Goal: Information Seeking & Learning: Learn about a topic

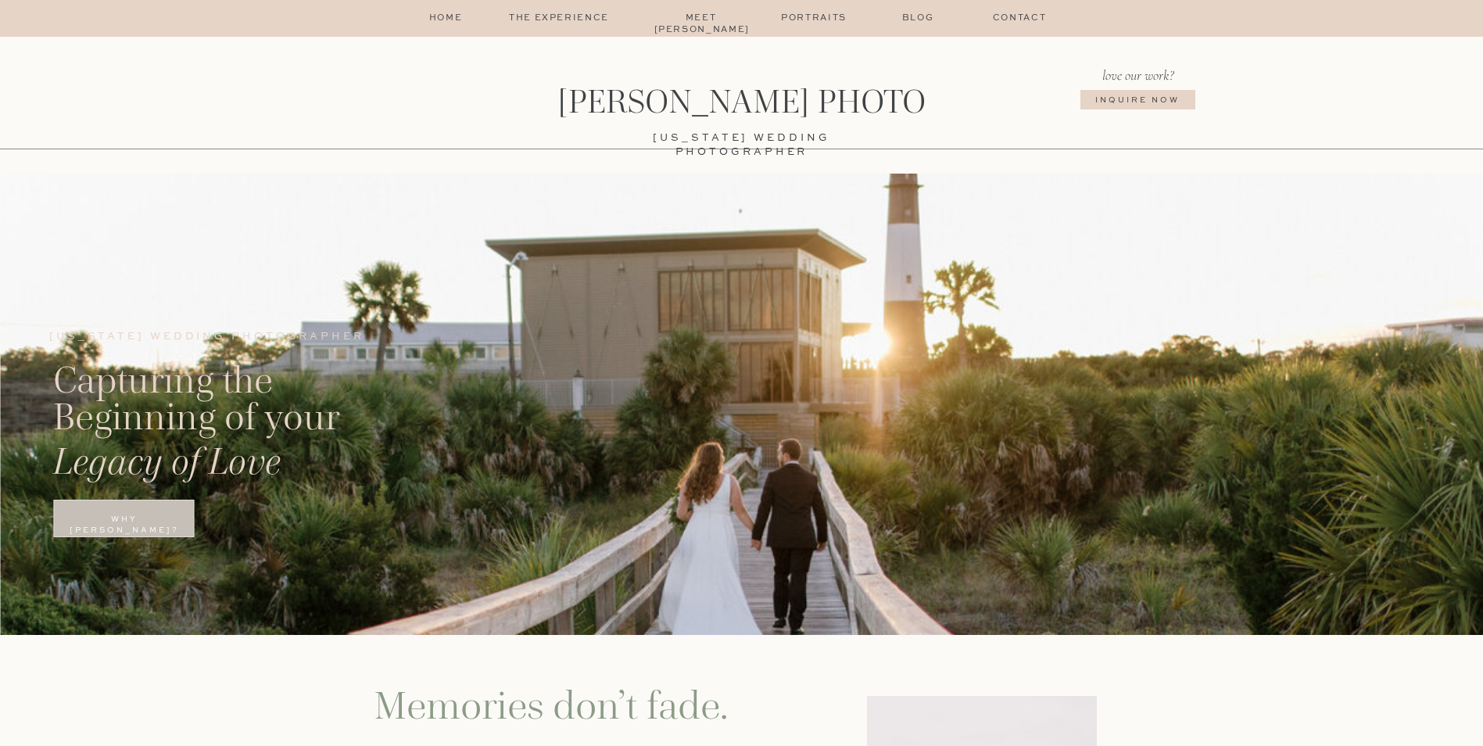
click at [797, 20] on p "Portraits" at bounding box center [814, 19] width 76 height 13
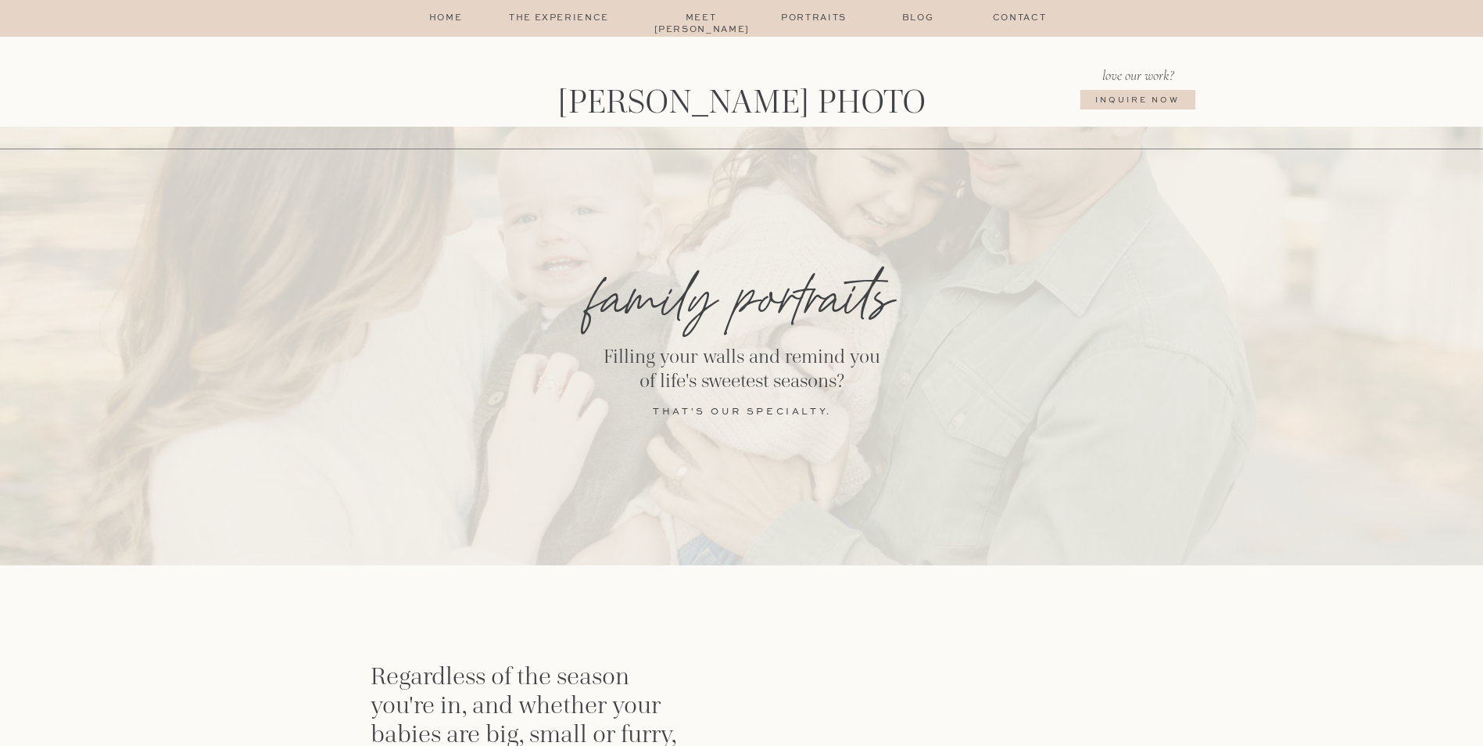
click at [432, 18] on p "home" at bounding box center [446, 19] width 38 height 13
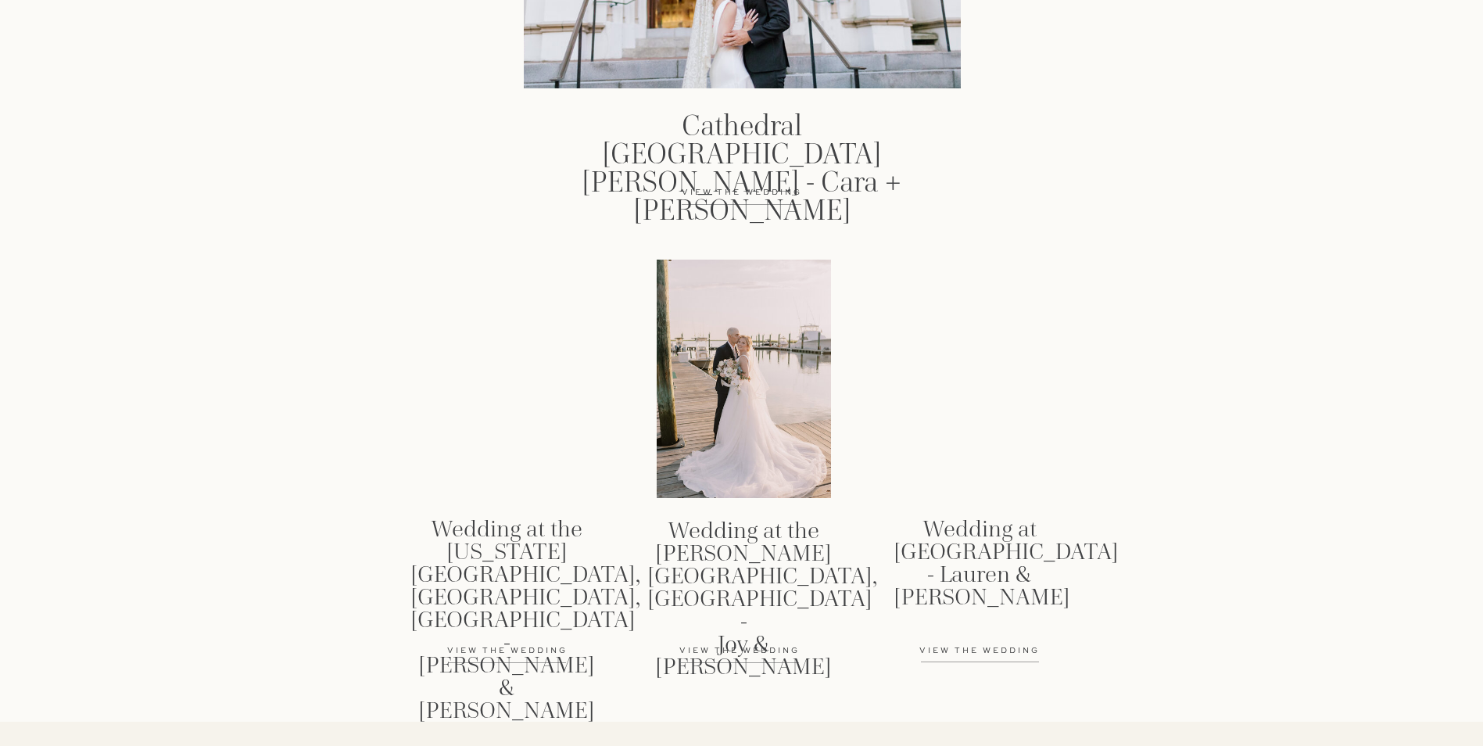
scroll to position [2275, 0]
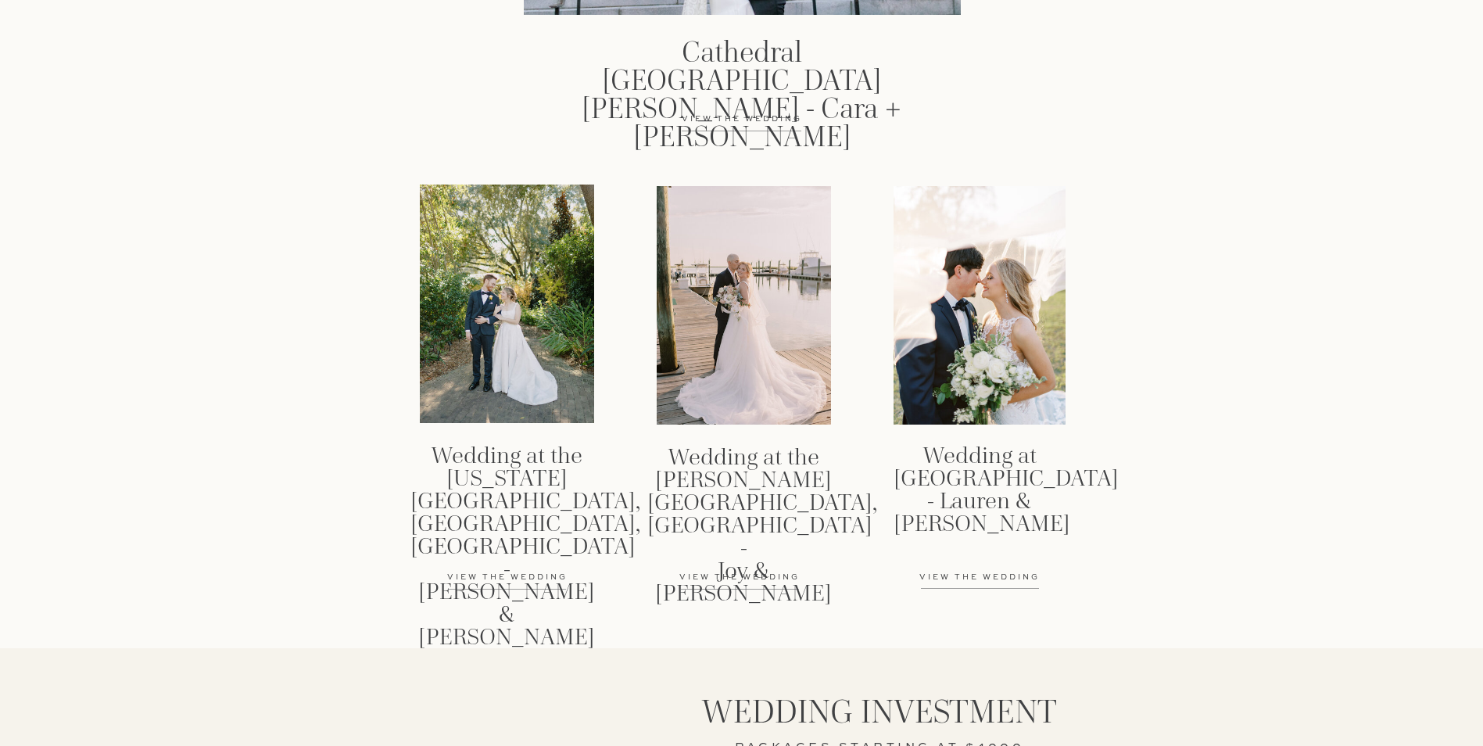
click at [745, 576] on p "View the wedding" at bounding box center [740, 577] width 166 height 13
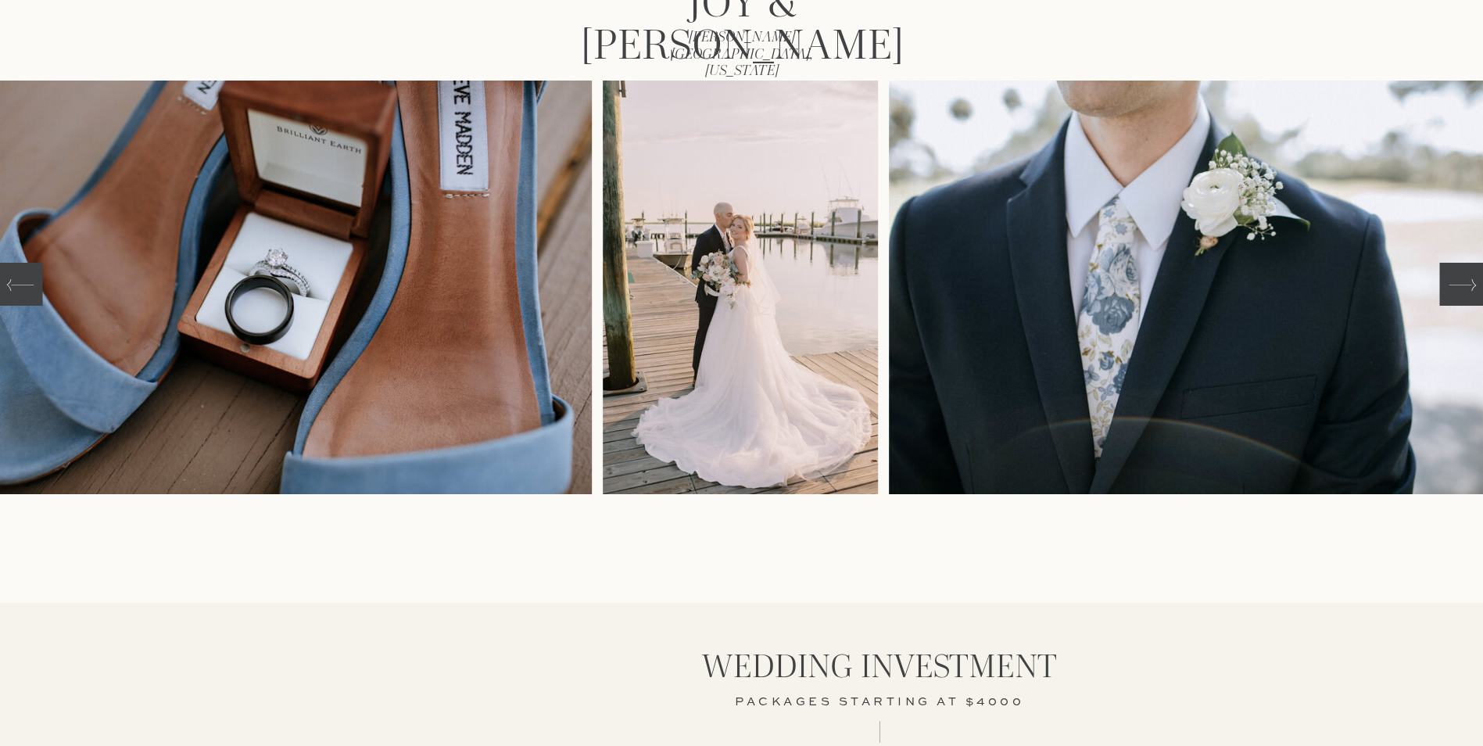
scroll to position [313, 0]
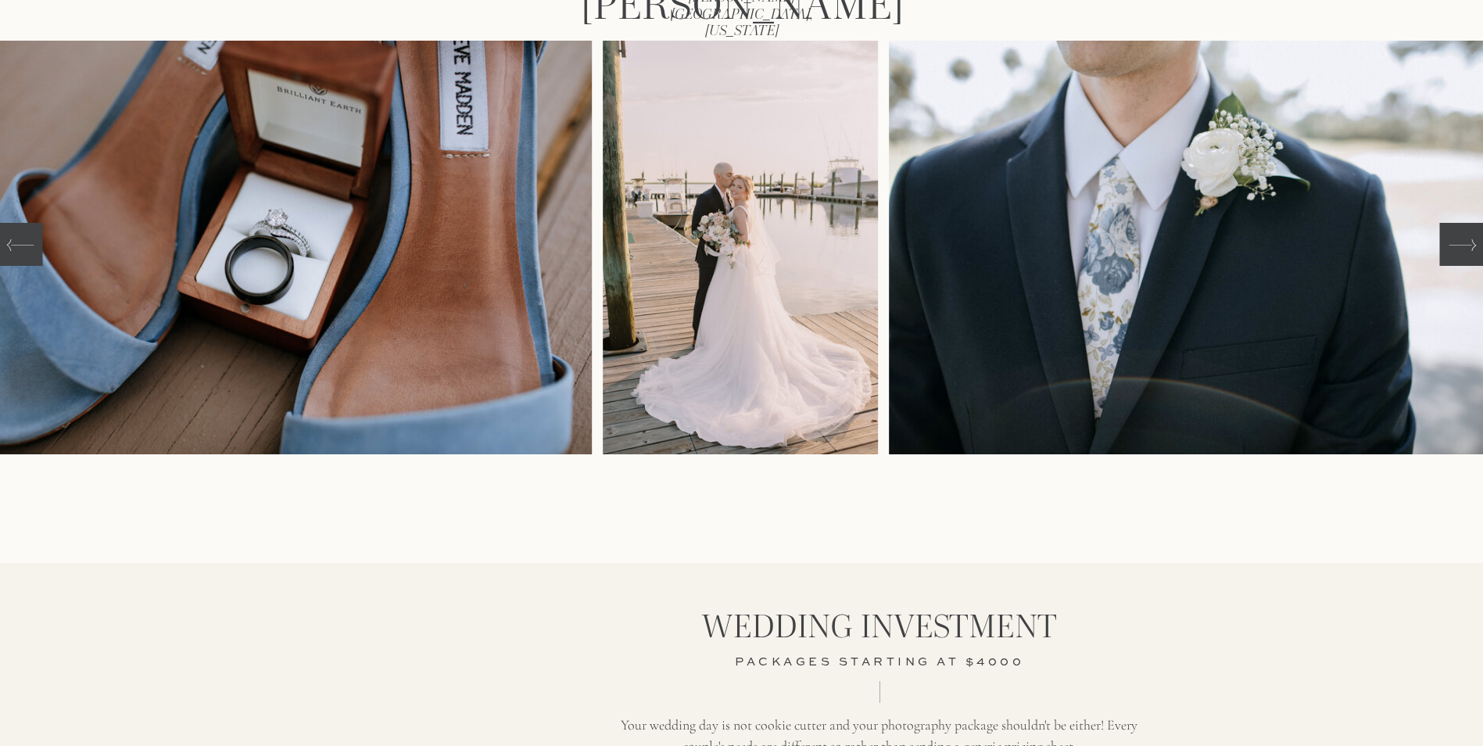
click at [1477, 256] on div at bounding box center [1461, 244] width 45 height 43
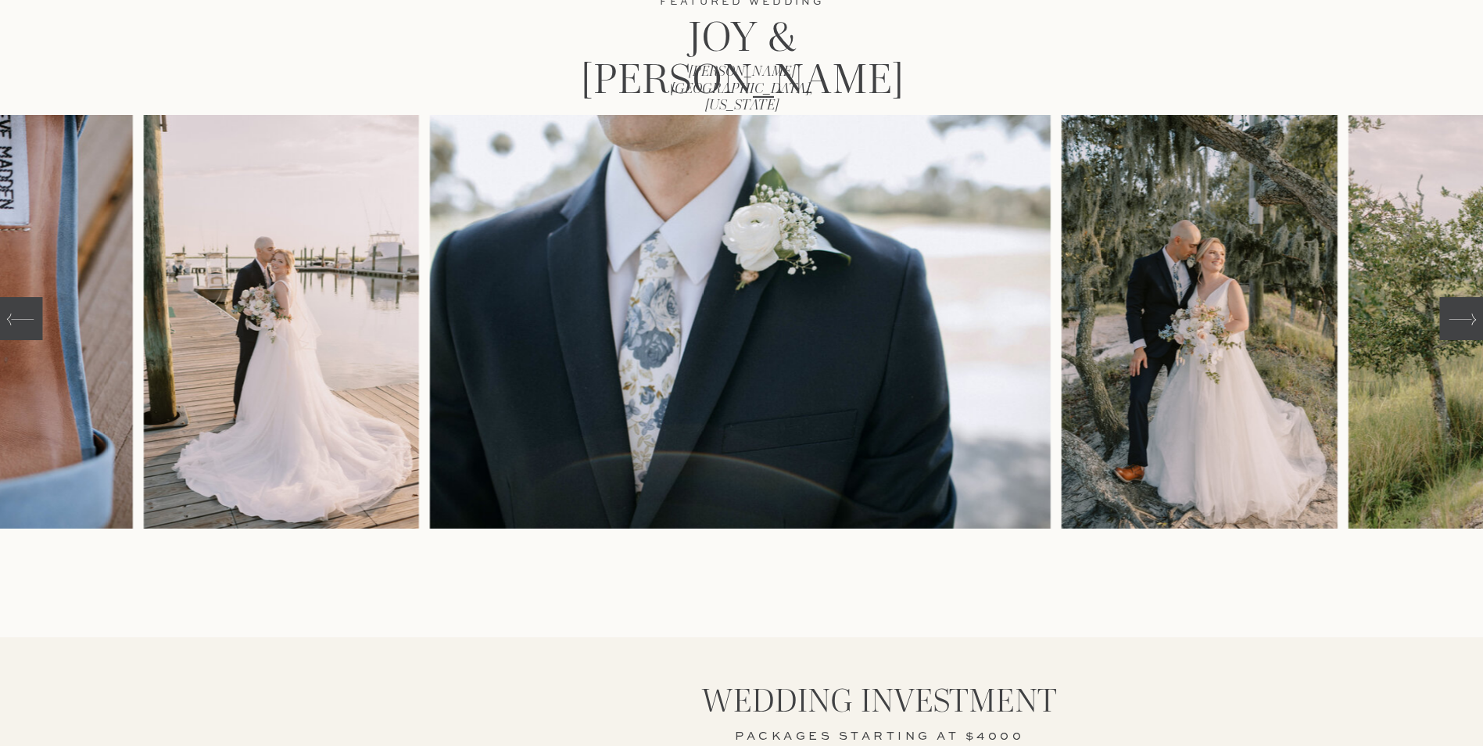
scroll to position [234, 0]
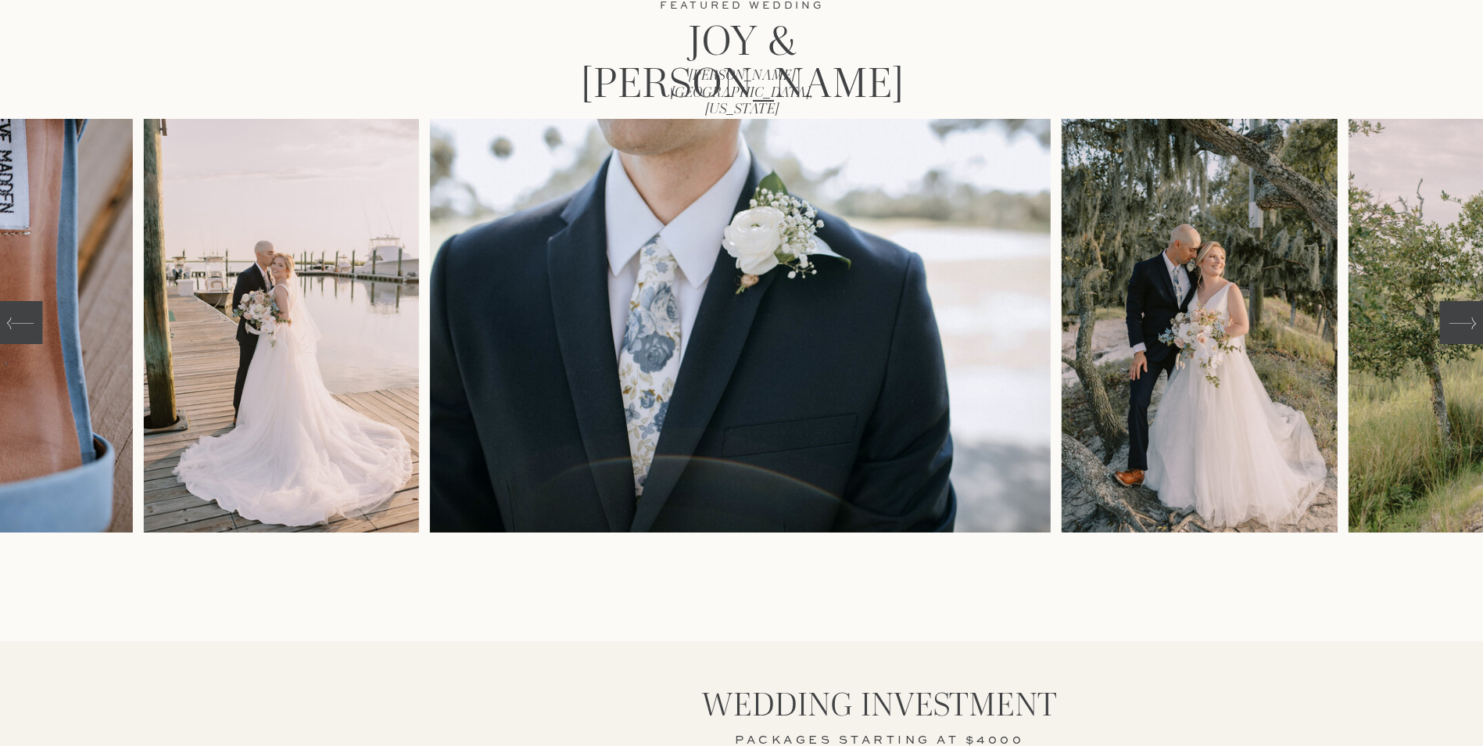
click at [1455, 318] on icon at bounding box center [1461, 323] width 27 height 27
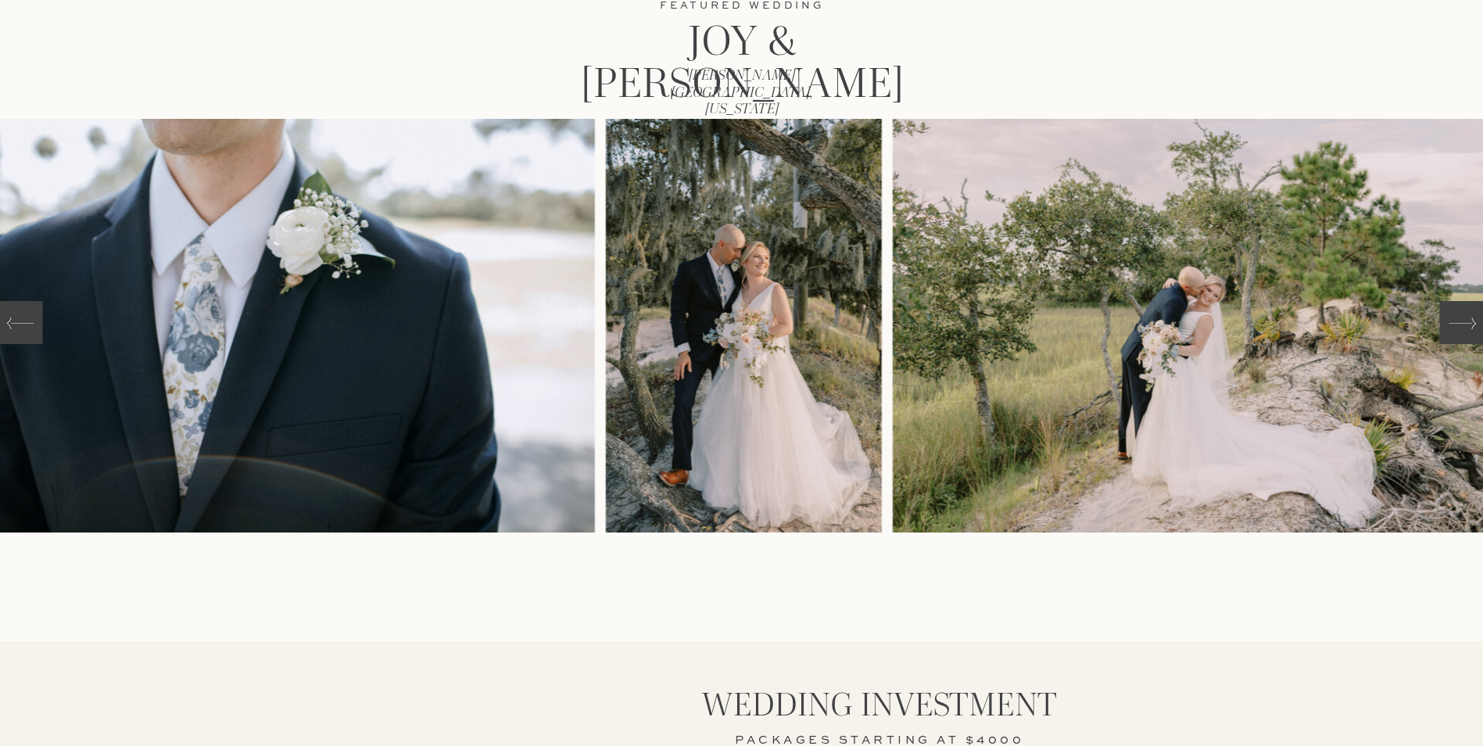
click at [1455, 315] on icon at bounding box center [1461, 323] width 27 height 27
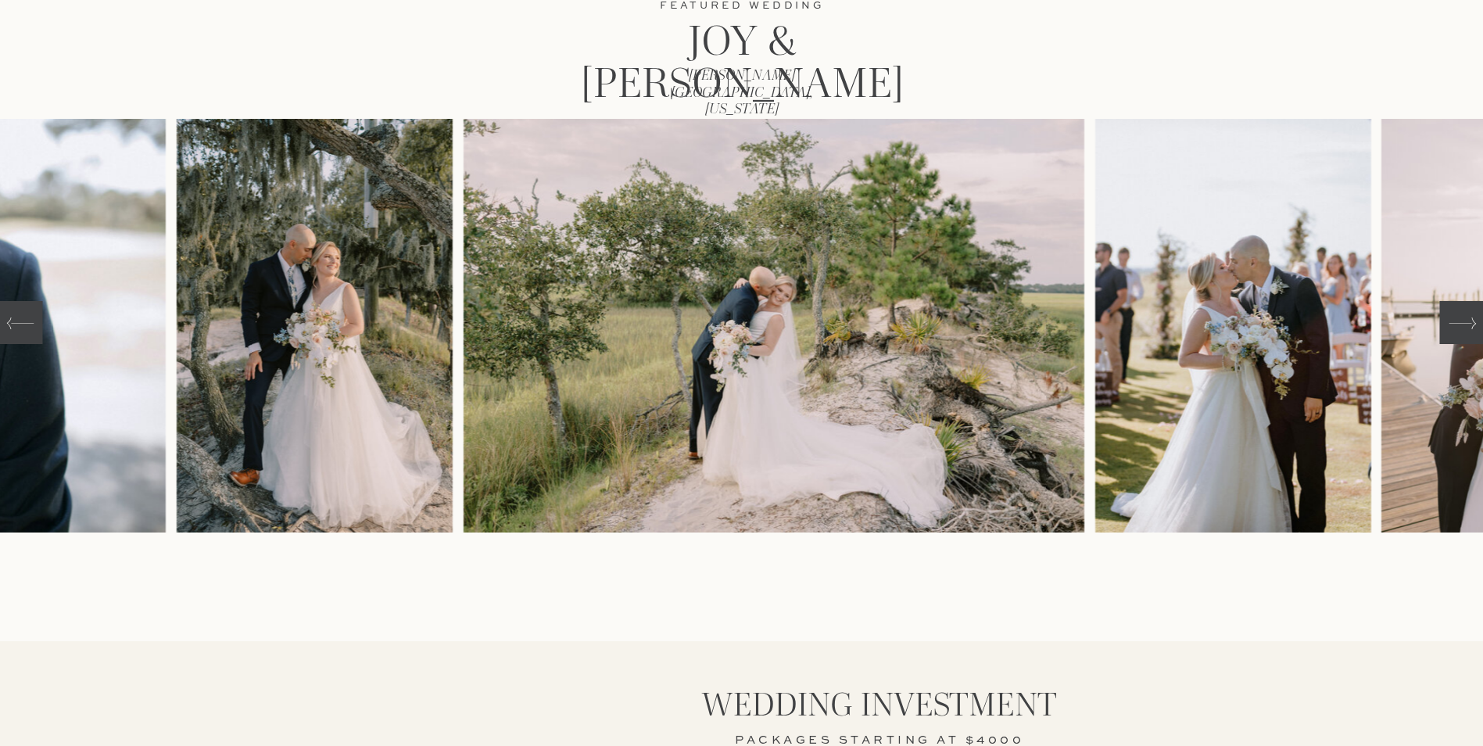
click at [1455, 315] on icon at bounding box center [1461, 323] width 27 height 27
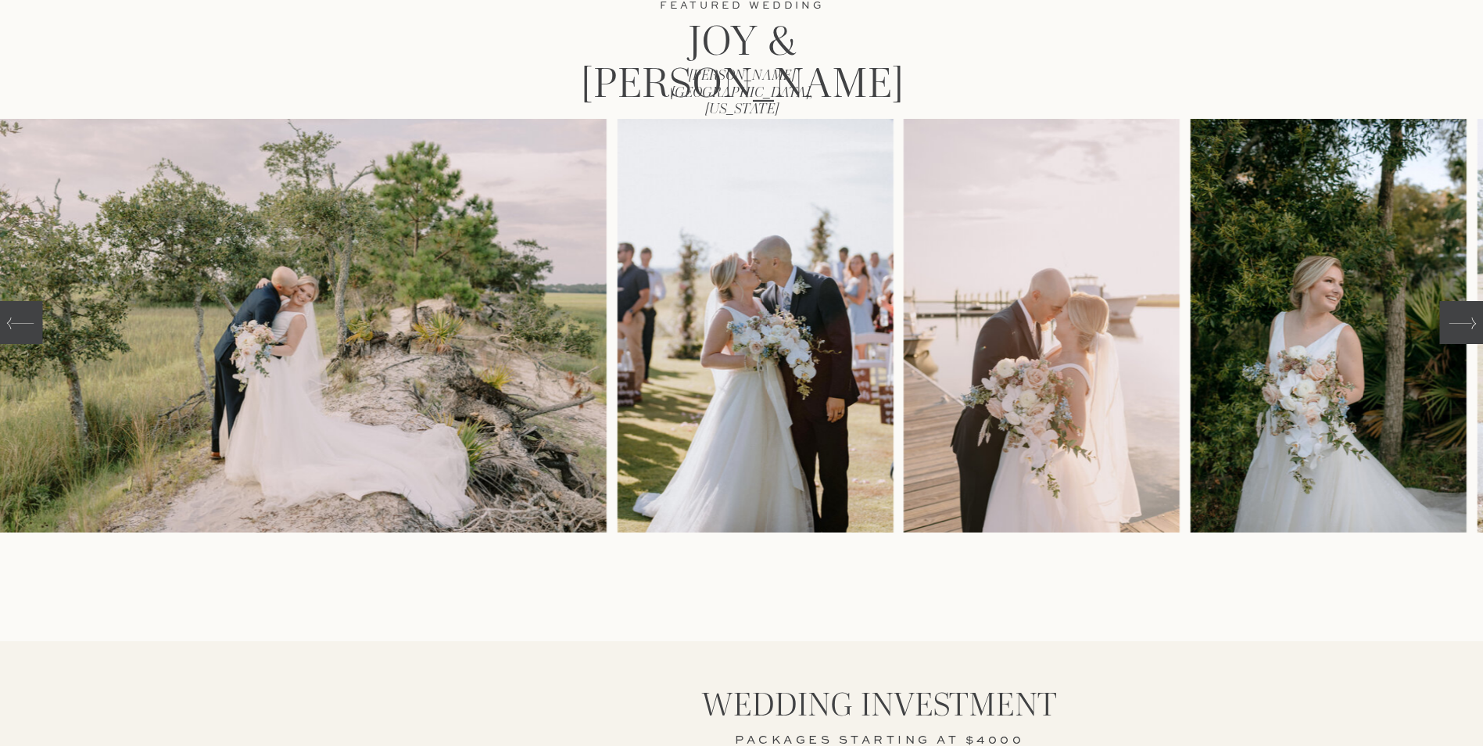
click at [1455, 315] on icon at bounding box center [1461, 323] width 27 height 27
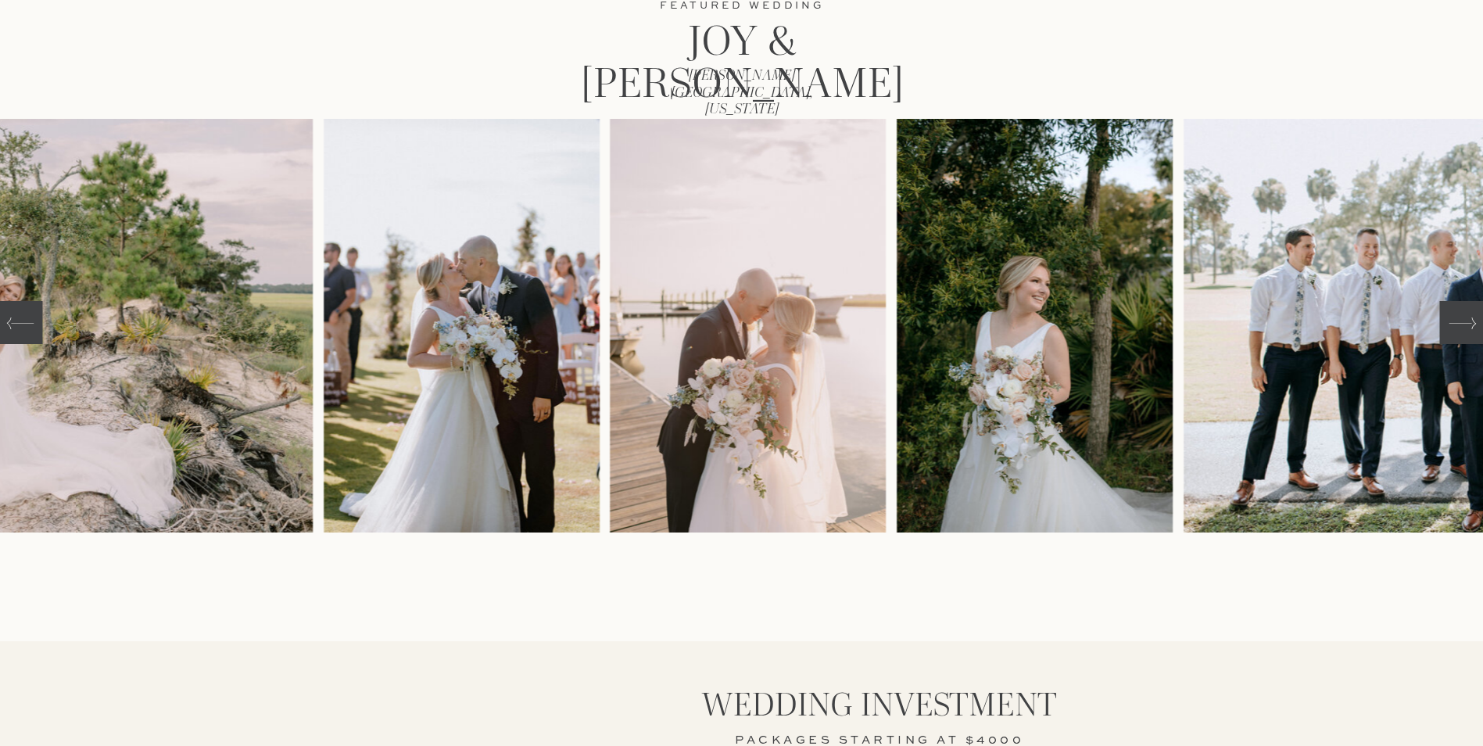
click at [1455, 315] on icon at bounding box center [1461, 323] width 27 height 27
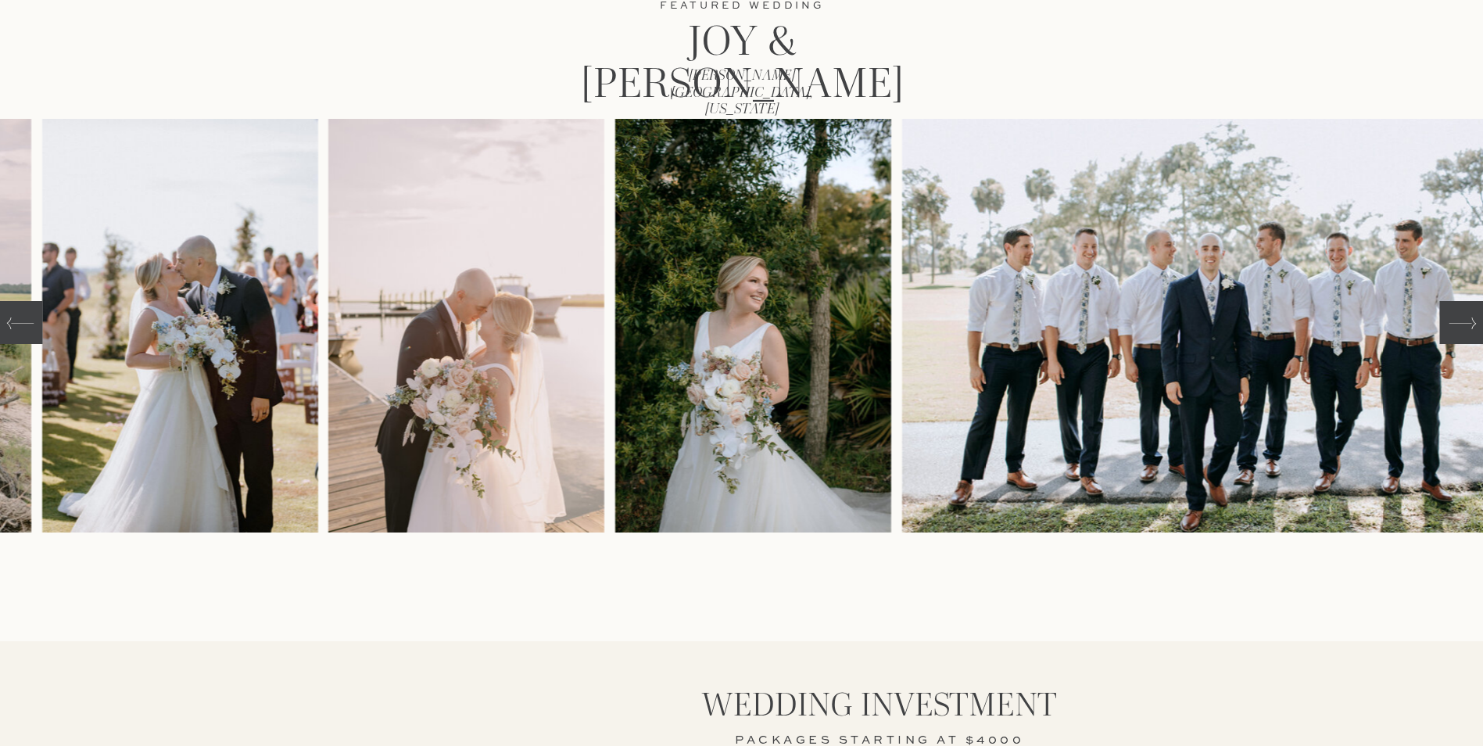
click at [1455, 315] on icon at bounding box center [1461, 323] width 27 height 27
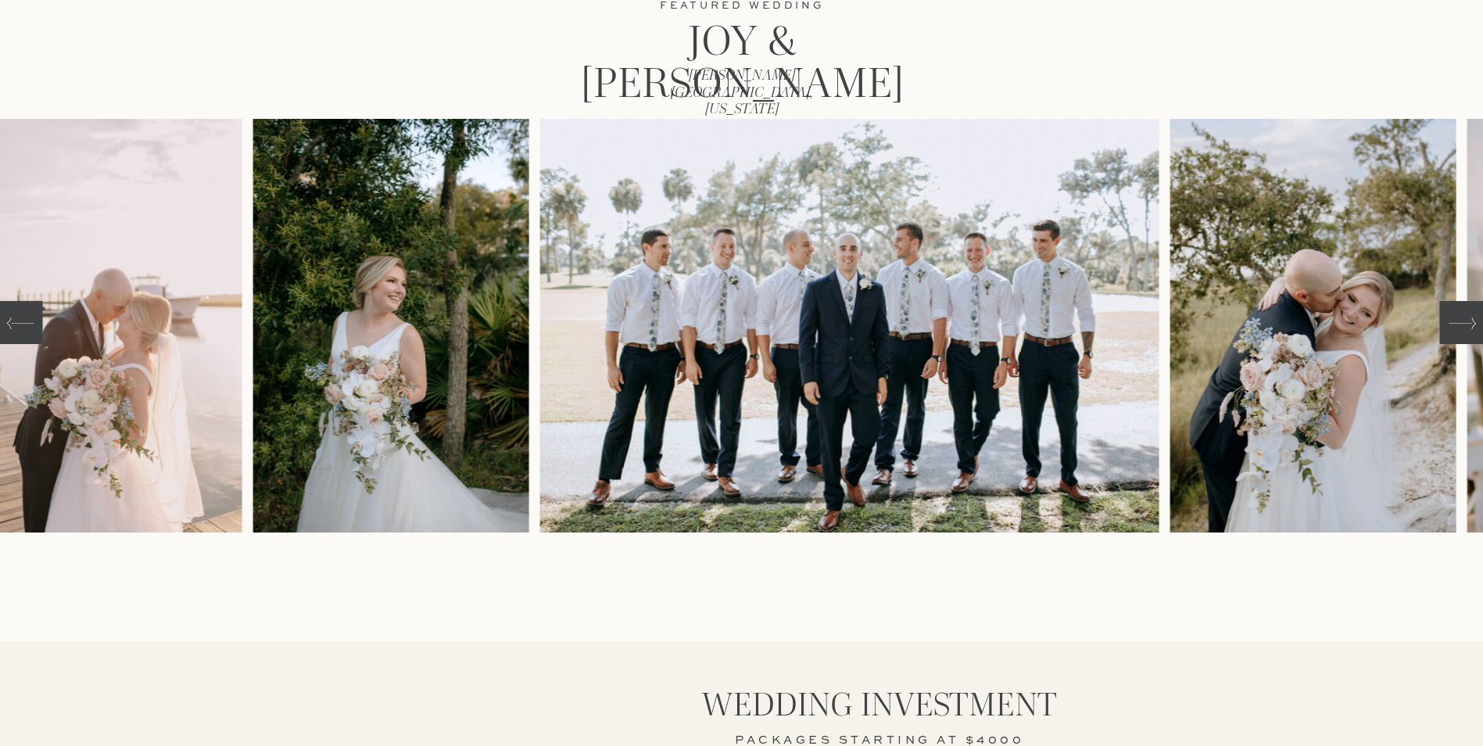
click at [1455, 315] on icon at bounding box center [1461, 323] width 27 height 27
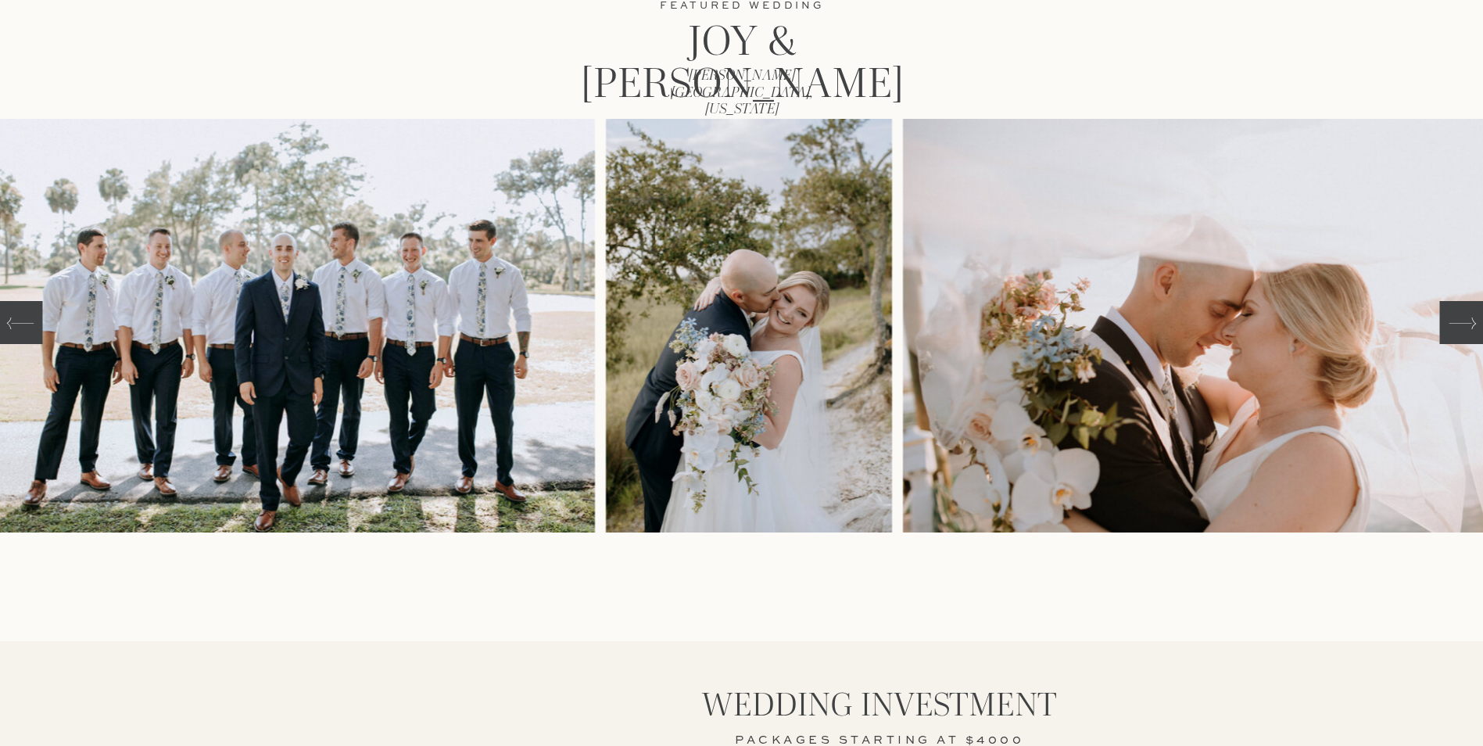
click at [1455, 315] on icon at bounding box center [1461, 323] width 27 height 27
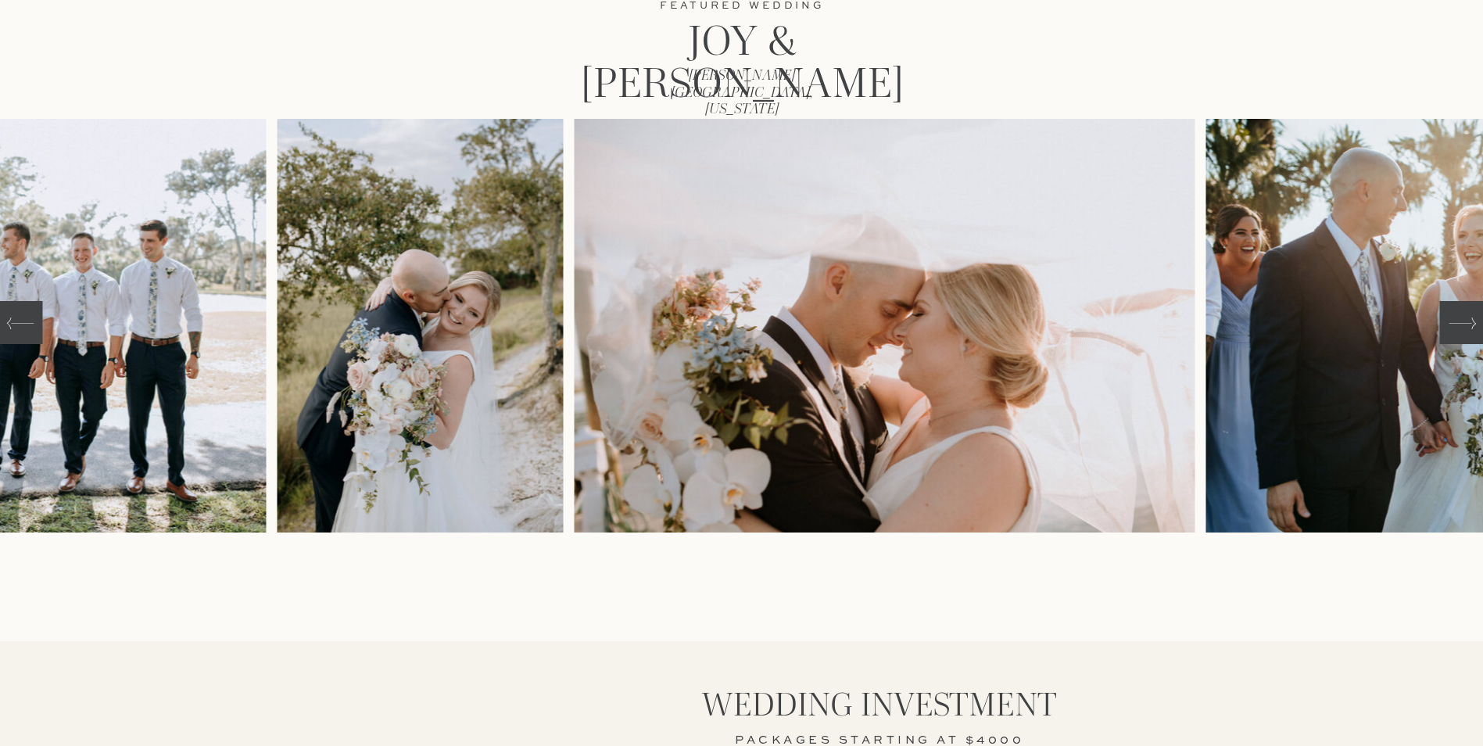
click at [1455, 315] on icon at bounding box center [1461, 323] width 27 height 27
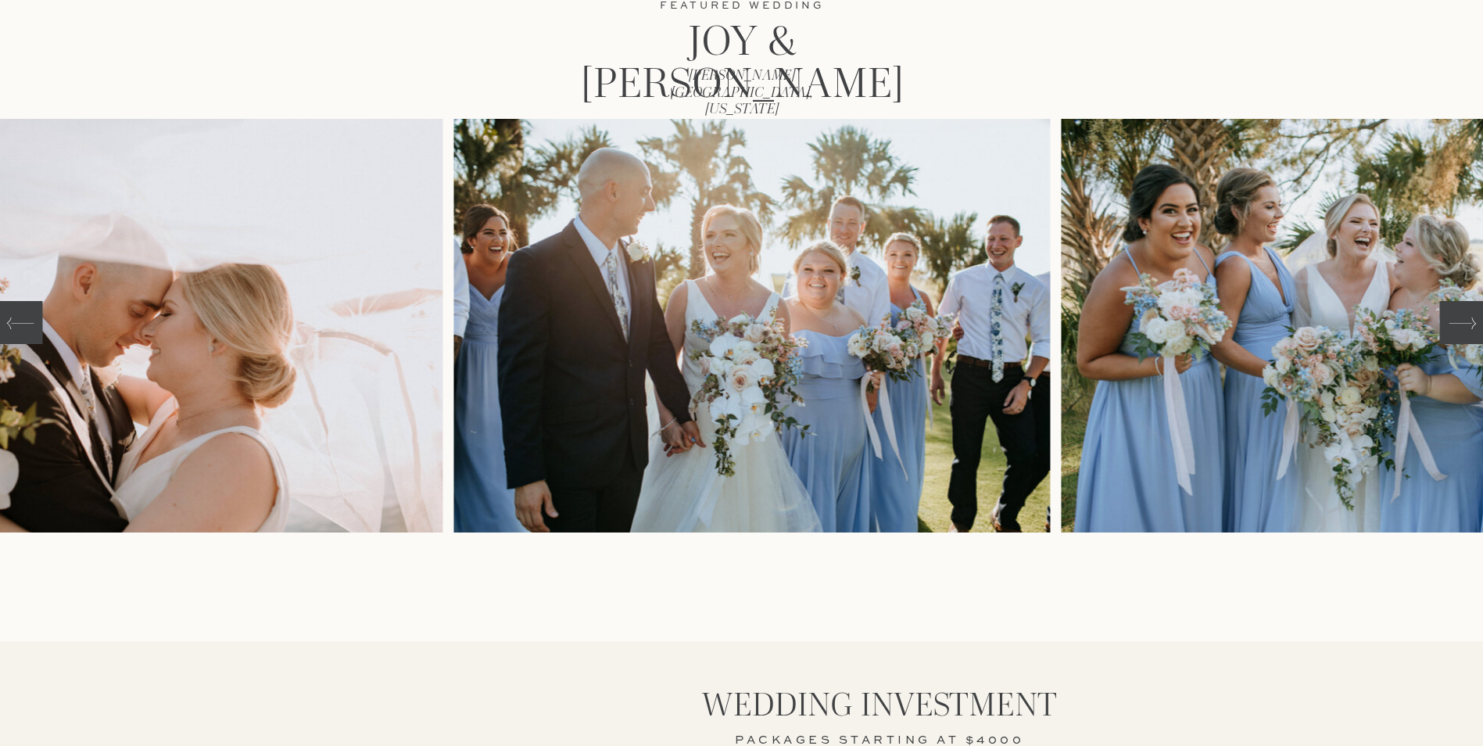
click at [1455, 315] on icon at bounding box center [1461, 323] width 27 height 27
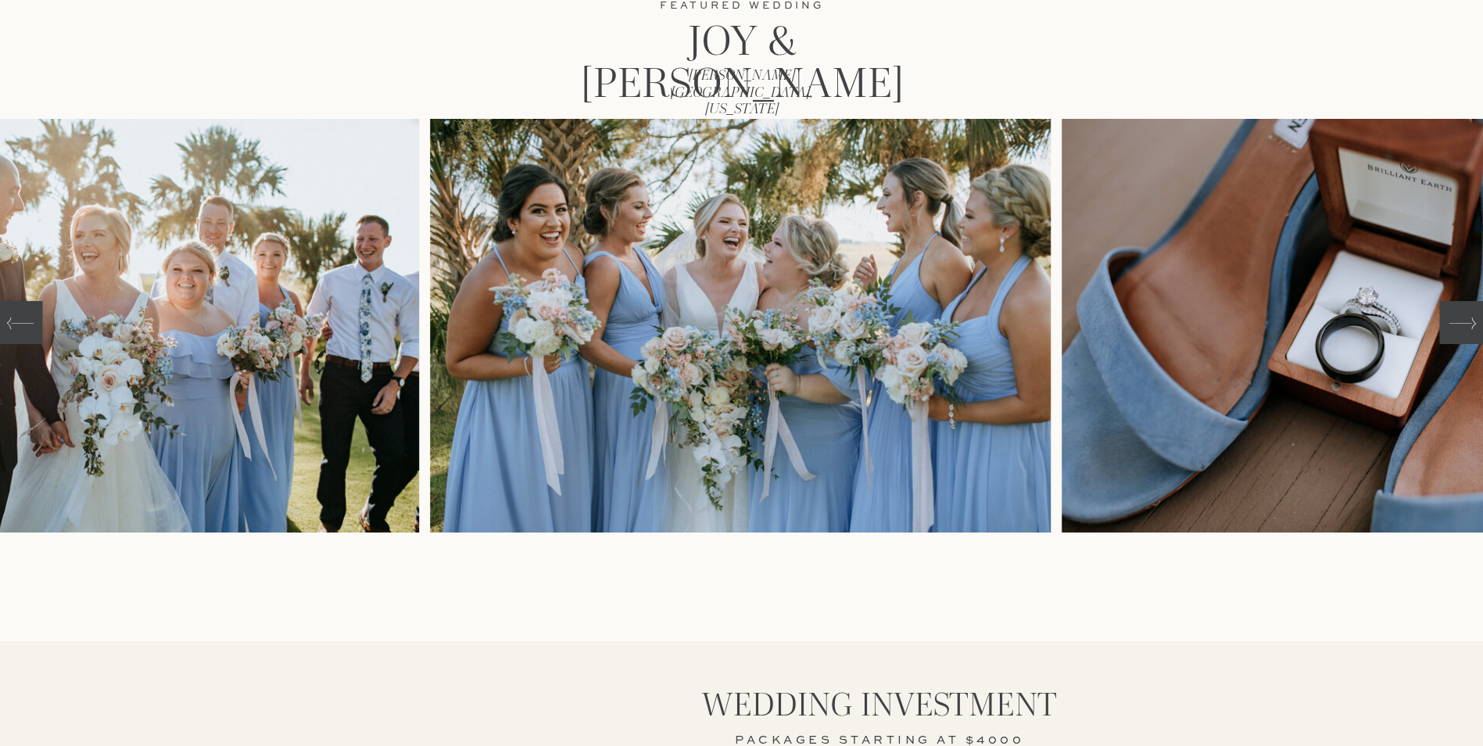
click at [1455, 315] on icon at bounding box center [1461, 323] width 27 height 27
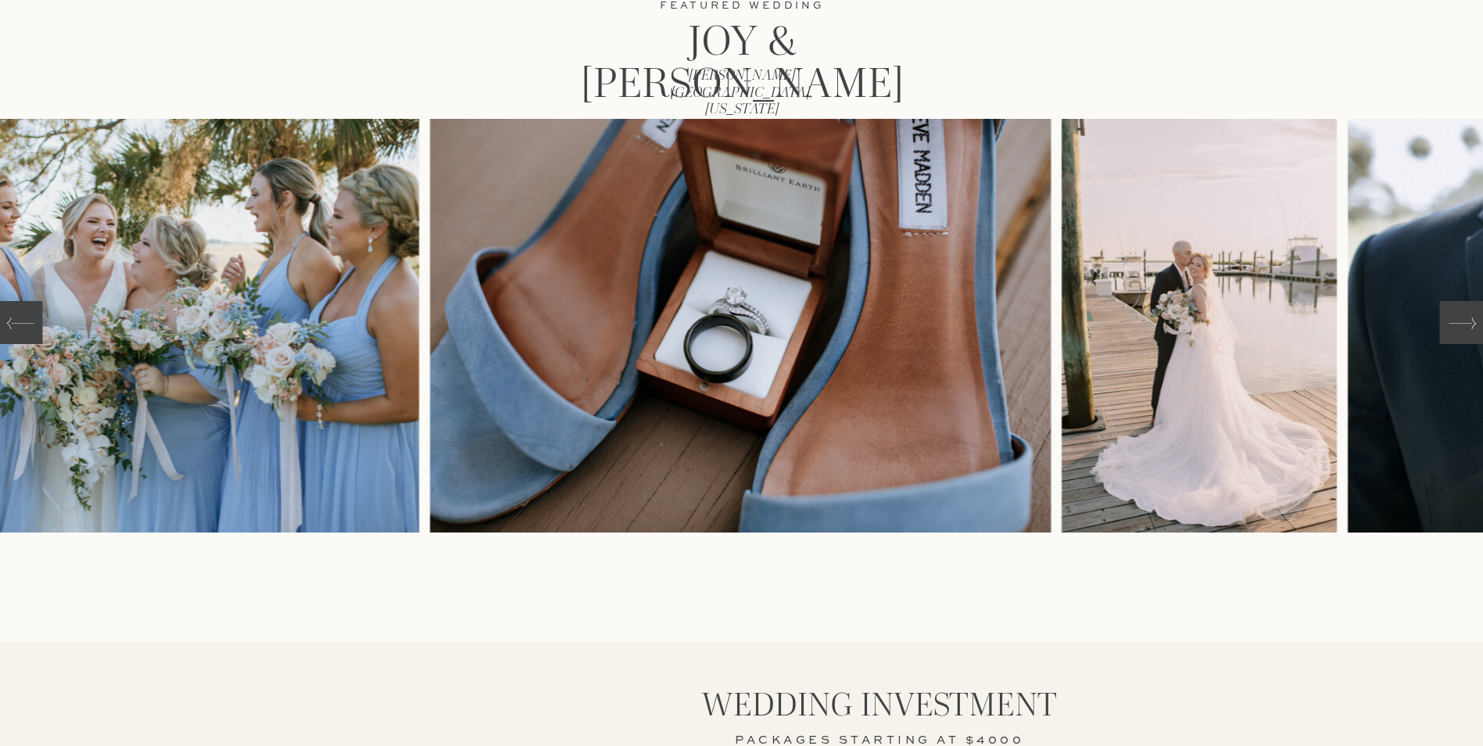
click at [1455, 315] on icon at bounding box center [1461, 323] width 27 height 27
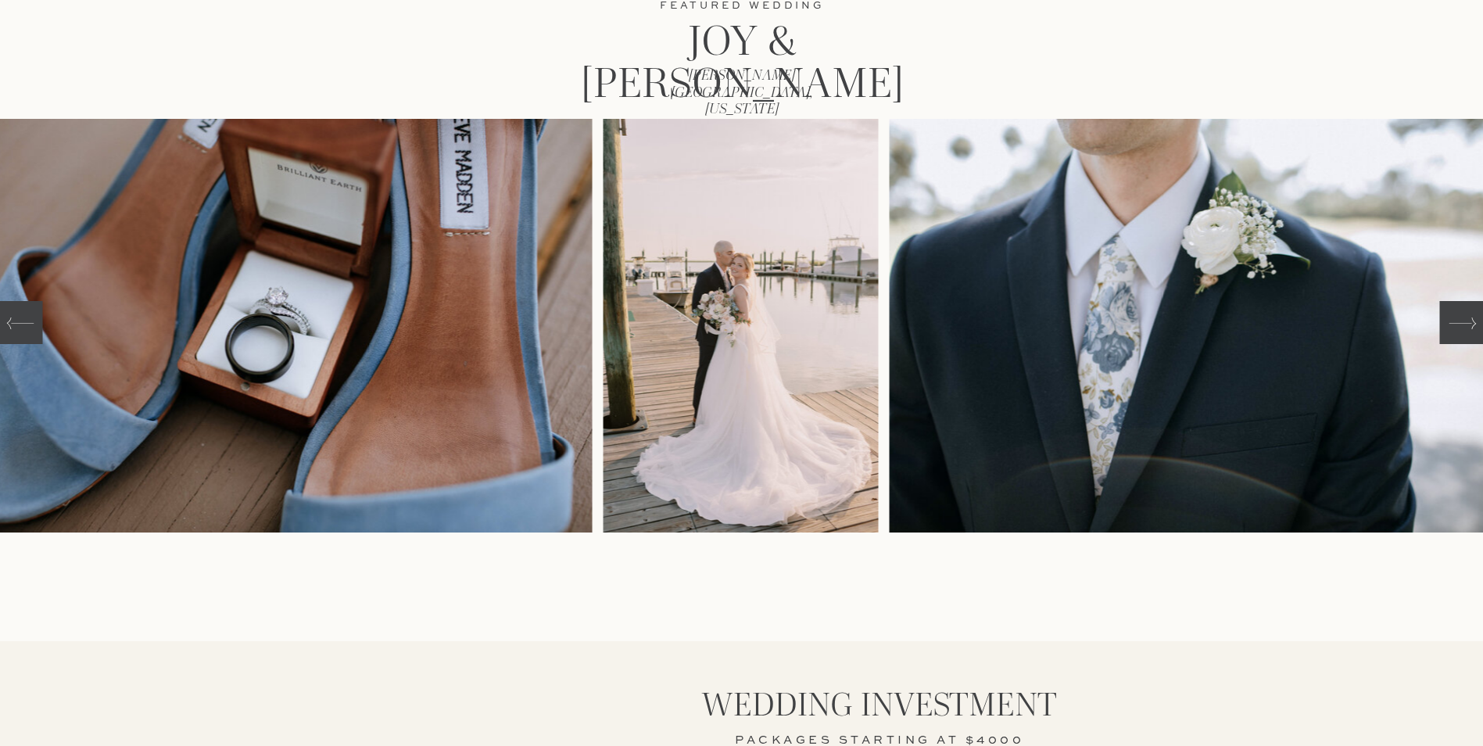
click at [1455, 315] on icon at bounding box center [1461, 323] width 27 height 27
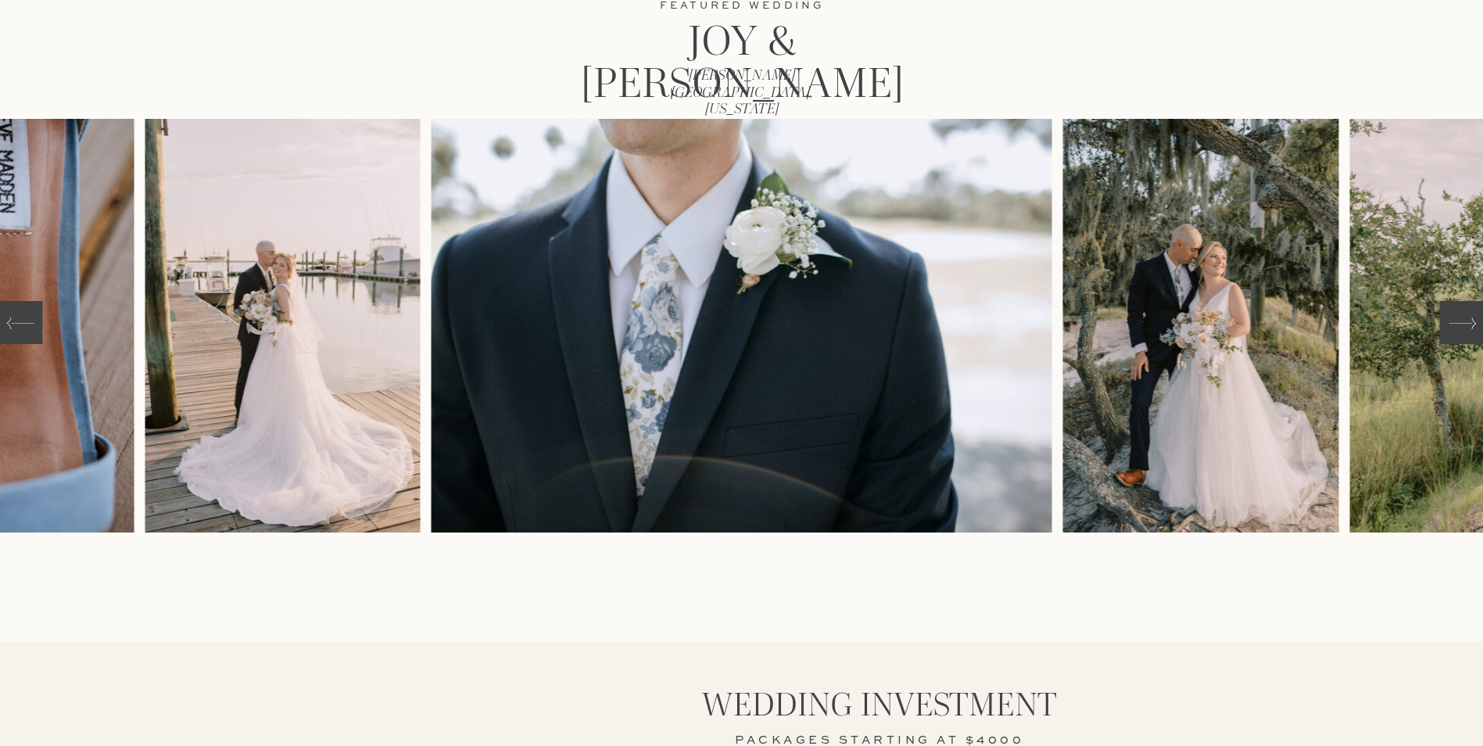
click at [1455, 315] on icon at bounding box center [1461, 323] width 27 height 27
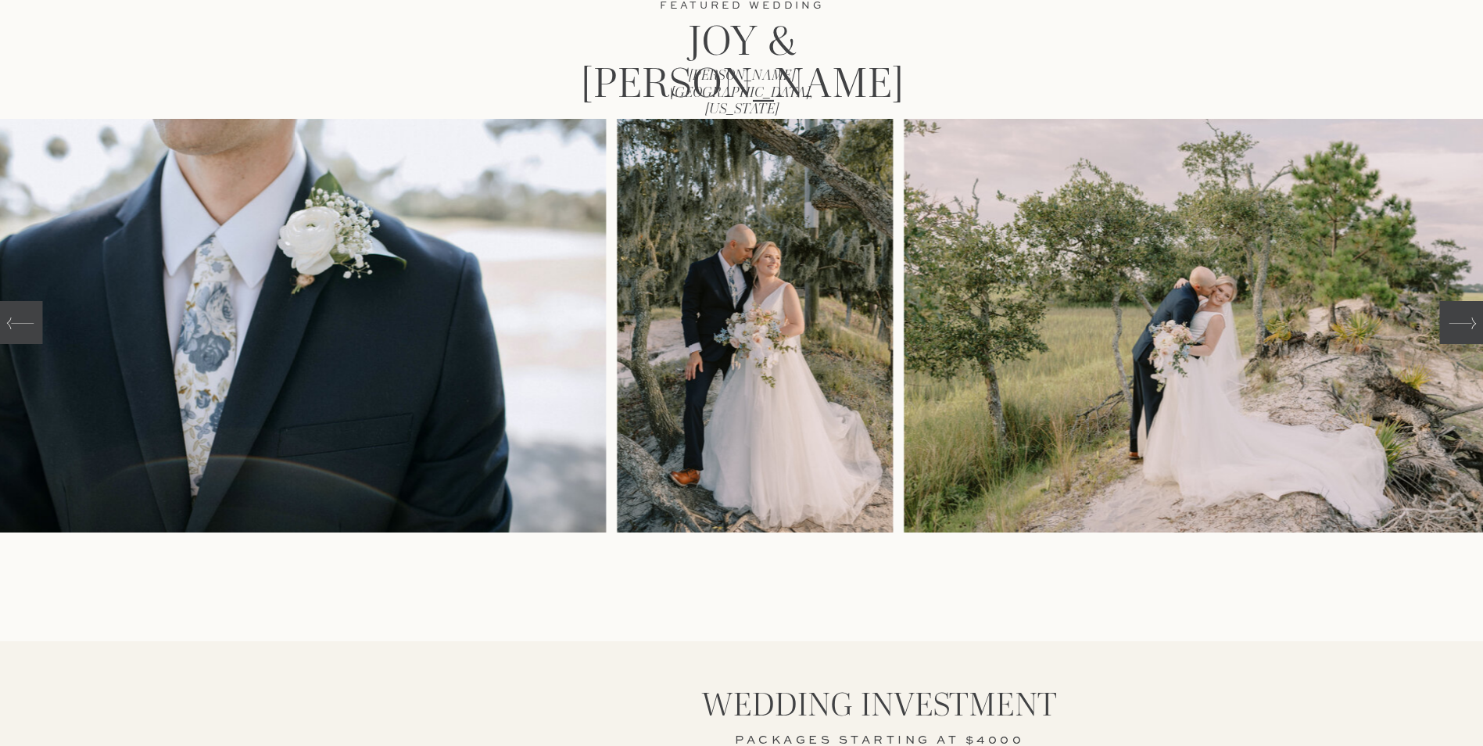
click at [1455, 315] on icon at bounding box center [1461, 323] width 27 height 27
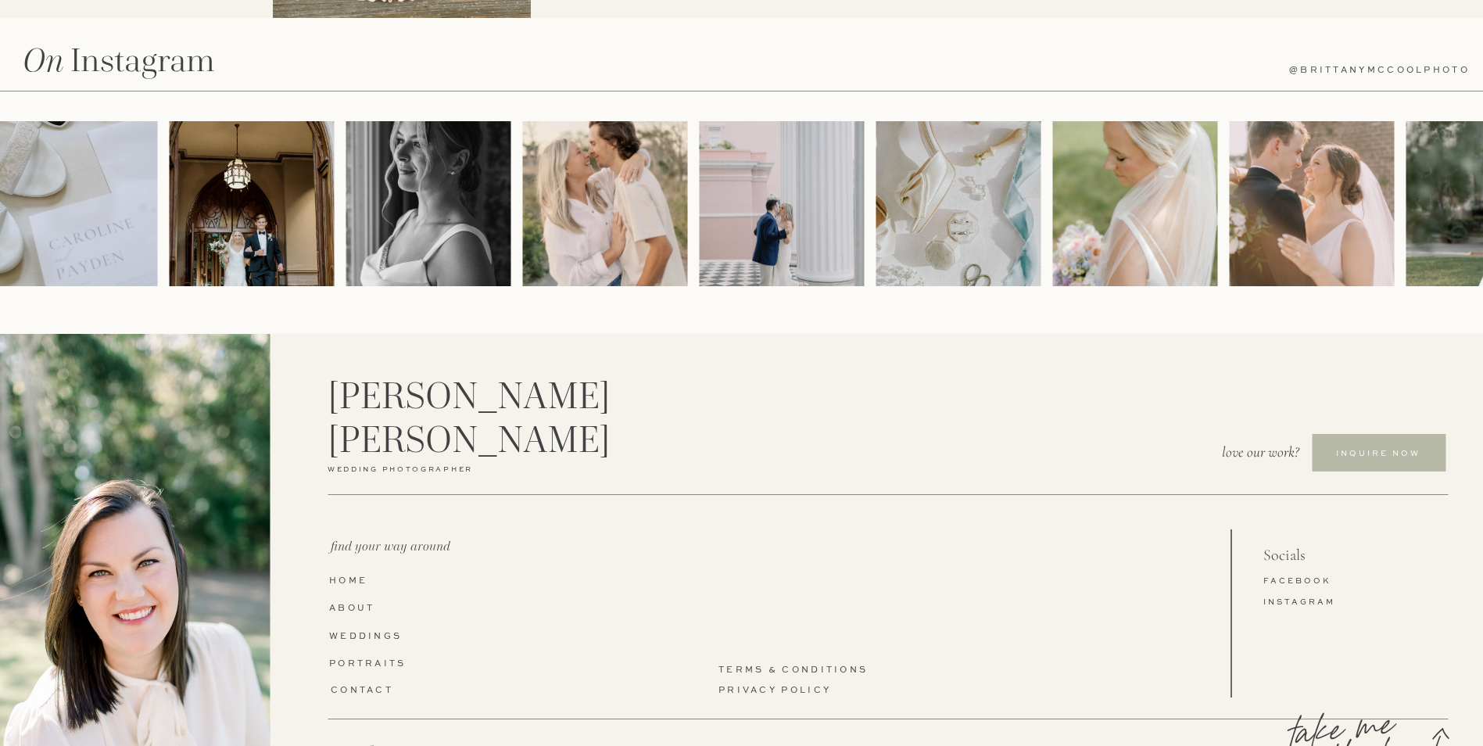
scroll to position [1251, 0]
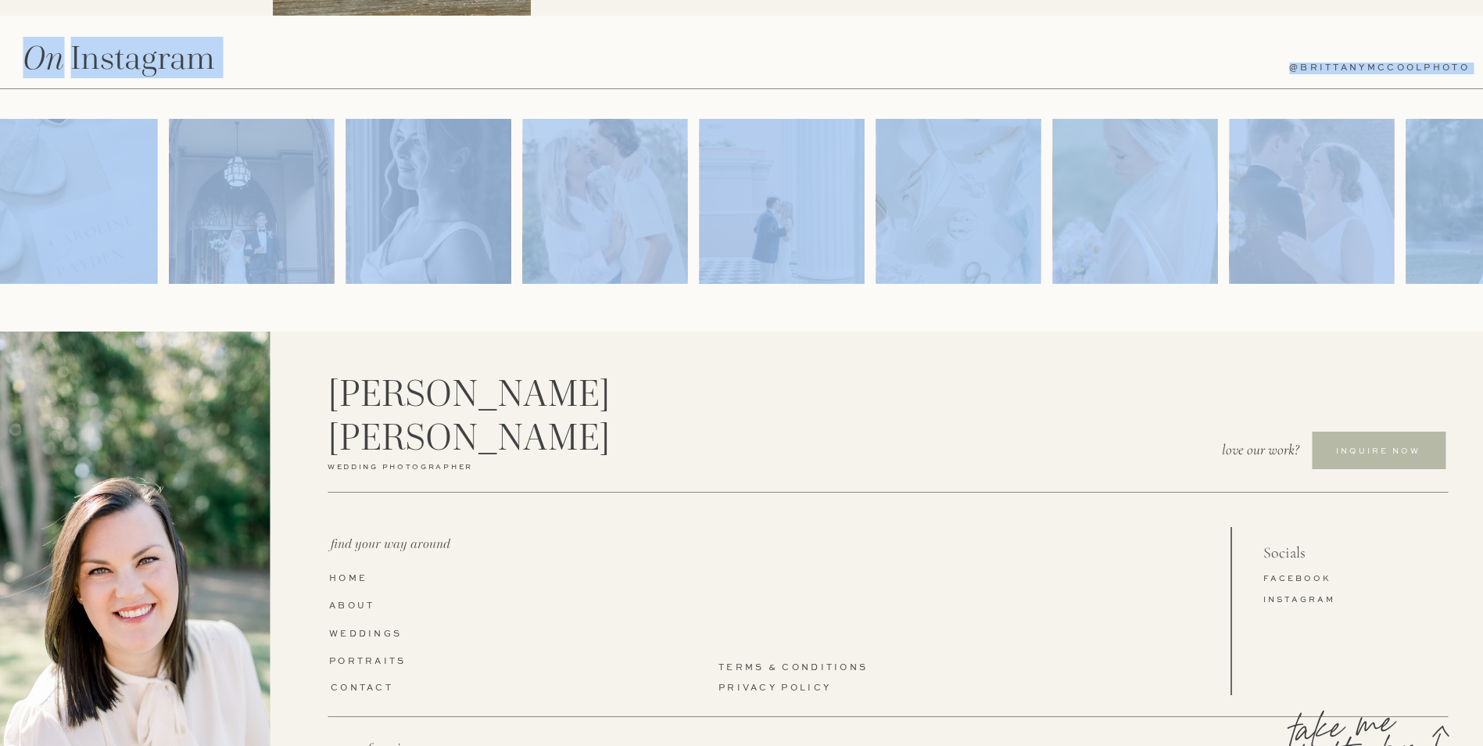
drag, startPoint x: 1482, startPoint y: 538, endPoint x: 1447, endPoint y: 310, distance: 230.2
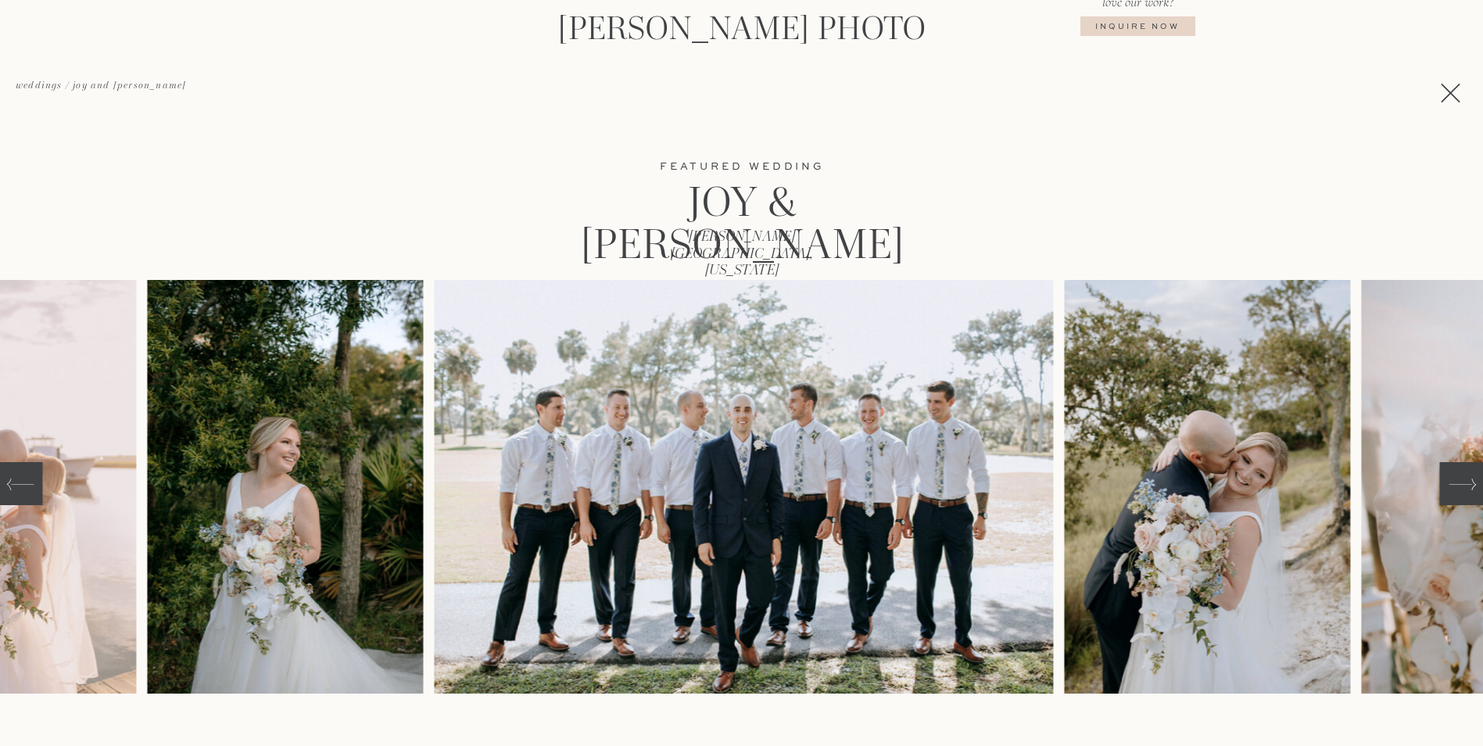
scroll to position [0, 0]
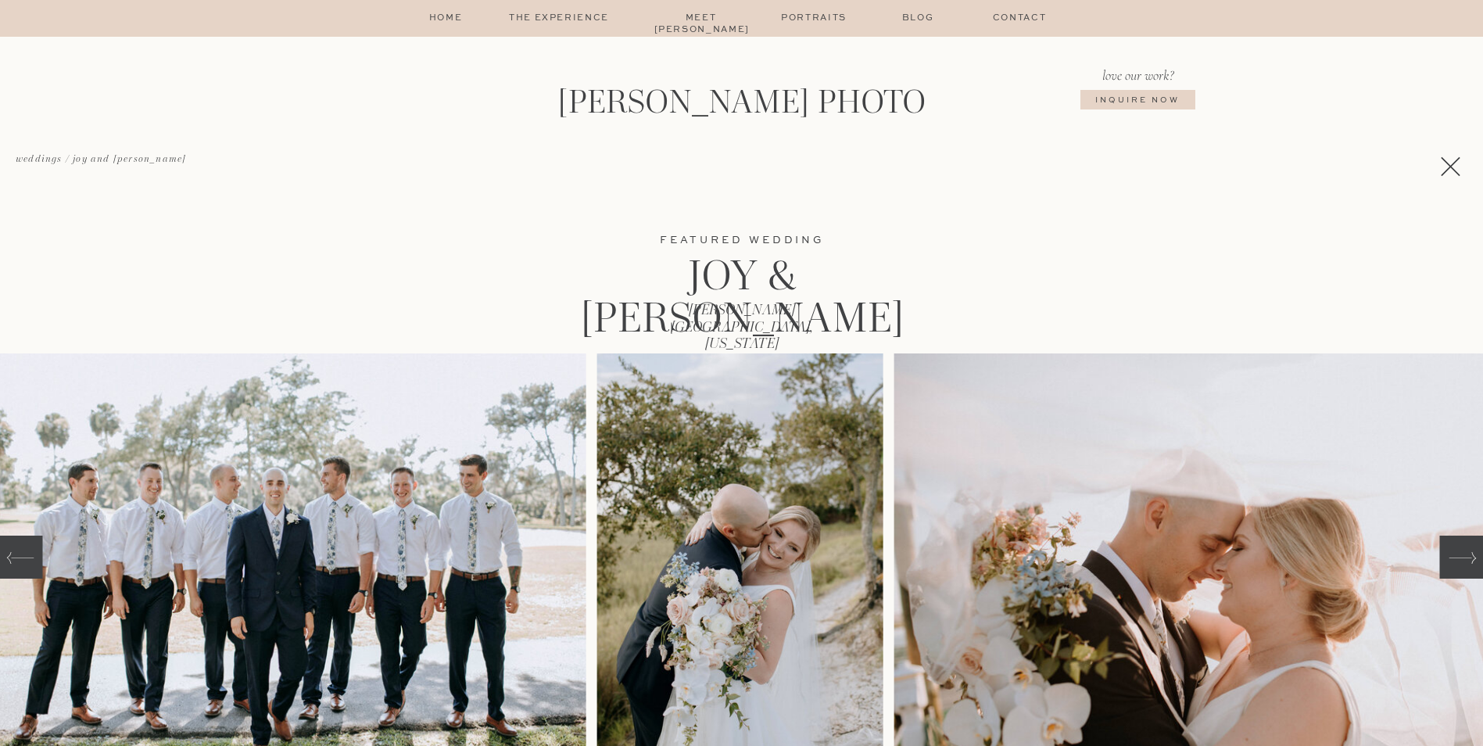
click at [1454, 166] on icon at bounding box center [1450, 166] width 33 height 33
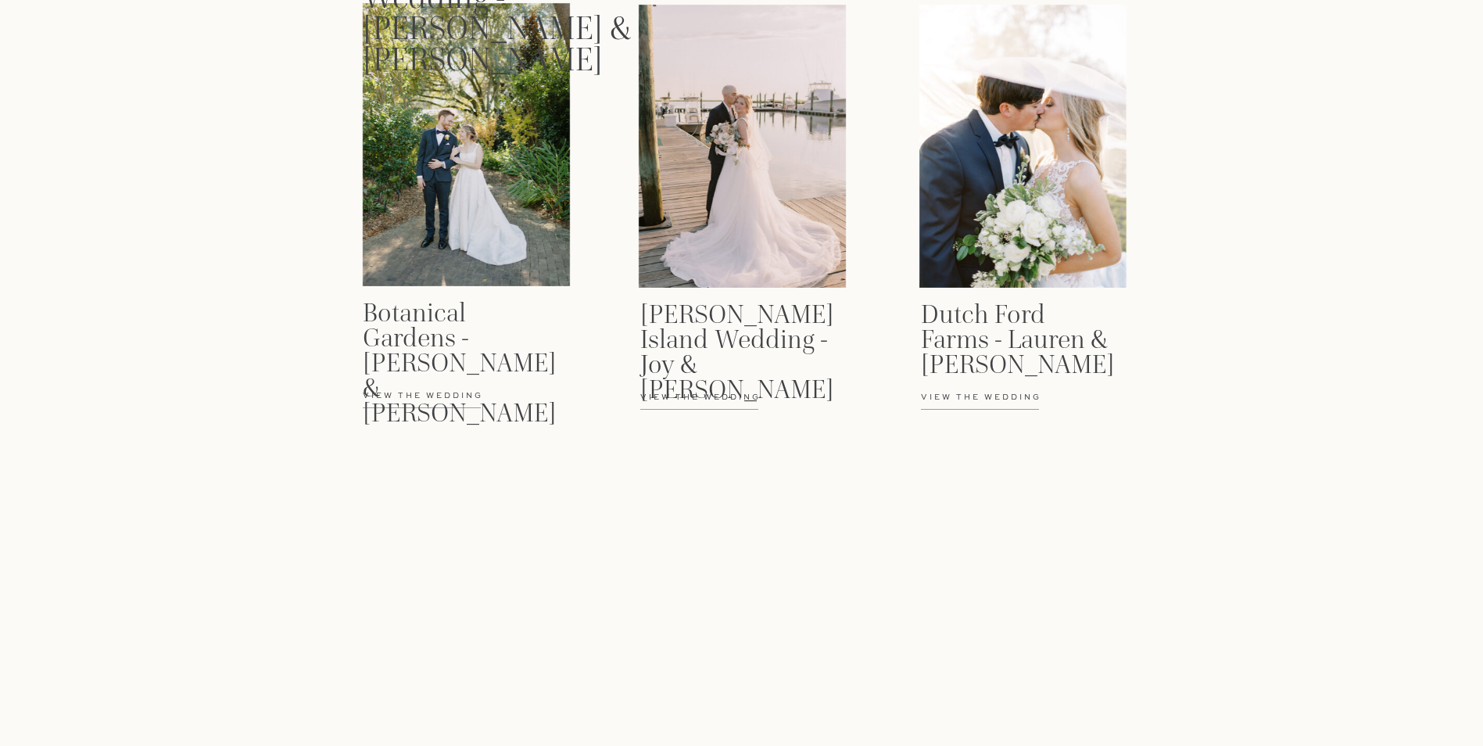
scroll to position [2454, 0]
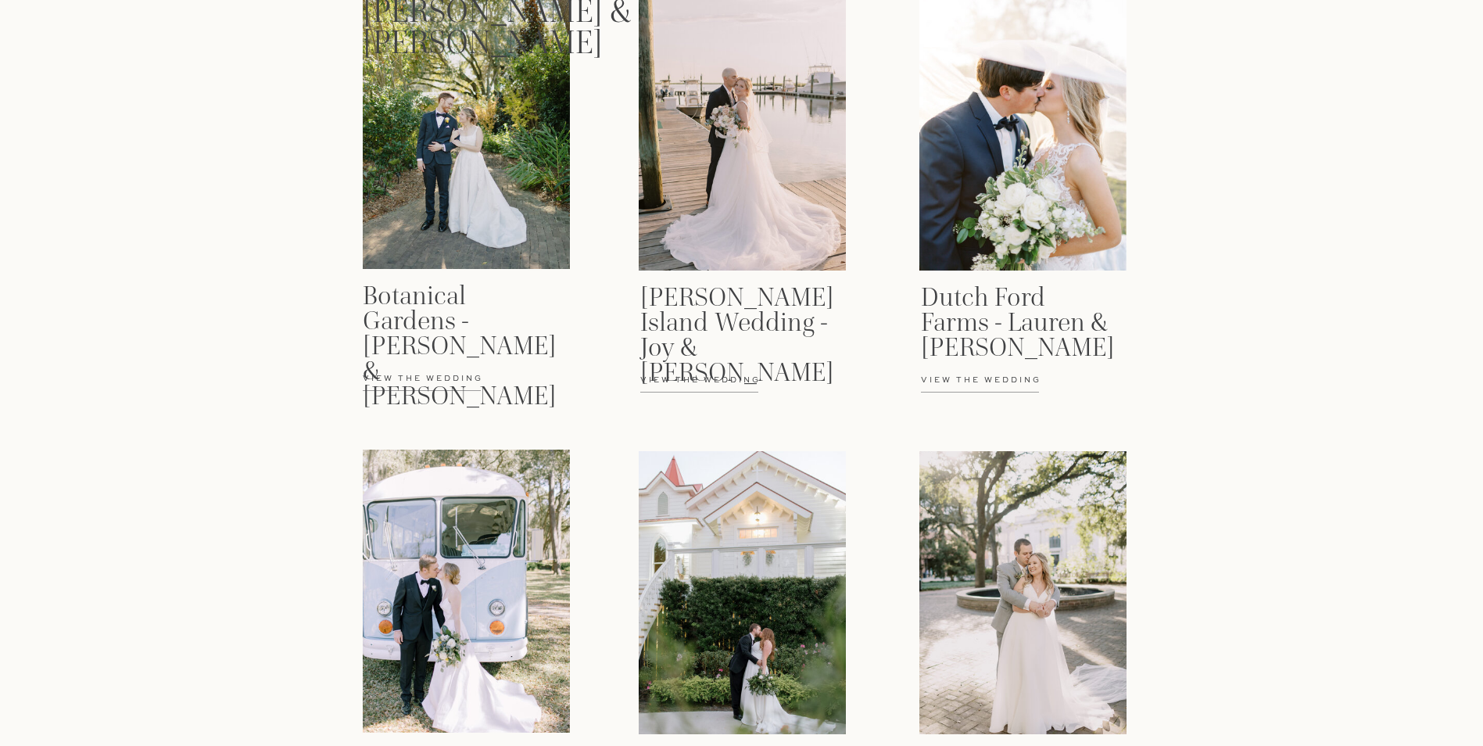
click at [1002, 378] on p "View the wedding" at bounding box center [1004, 388] width 166 height 28
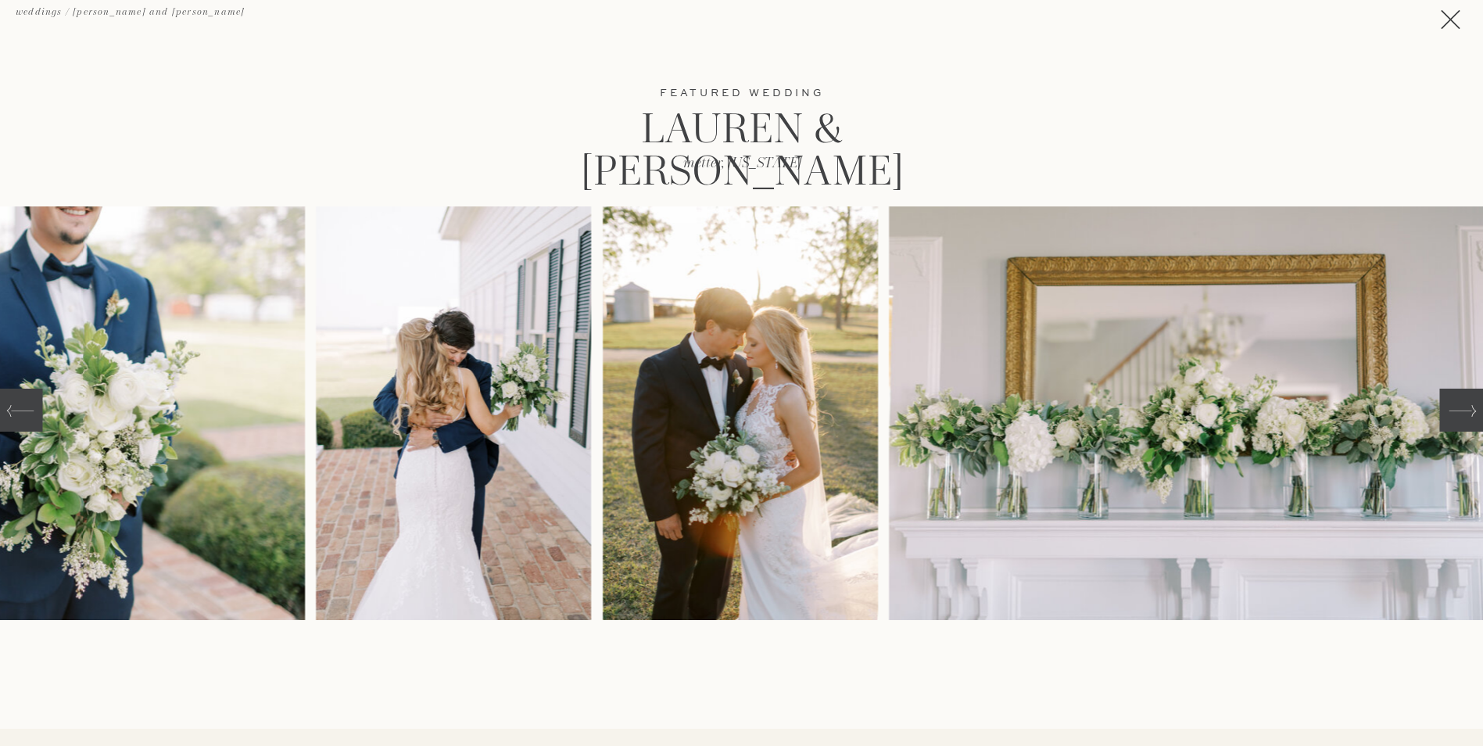
scroll to position [234, 0]
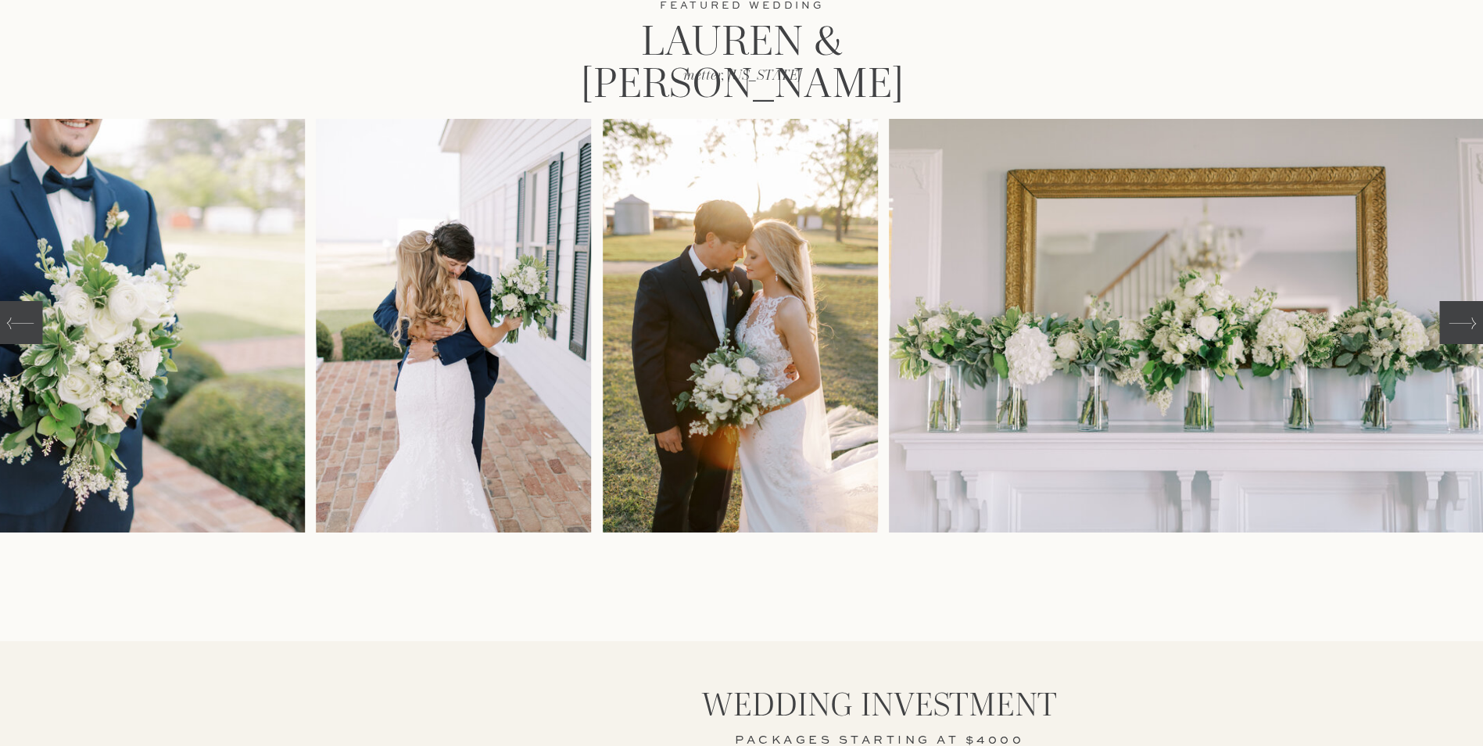
click at [1471, 338] on div at bounding box center [1461, 322] width 45 height 43
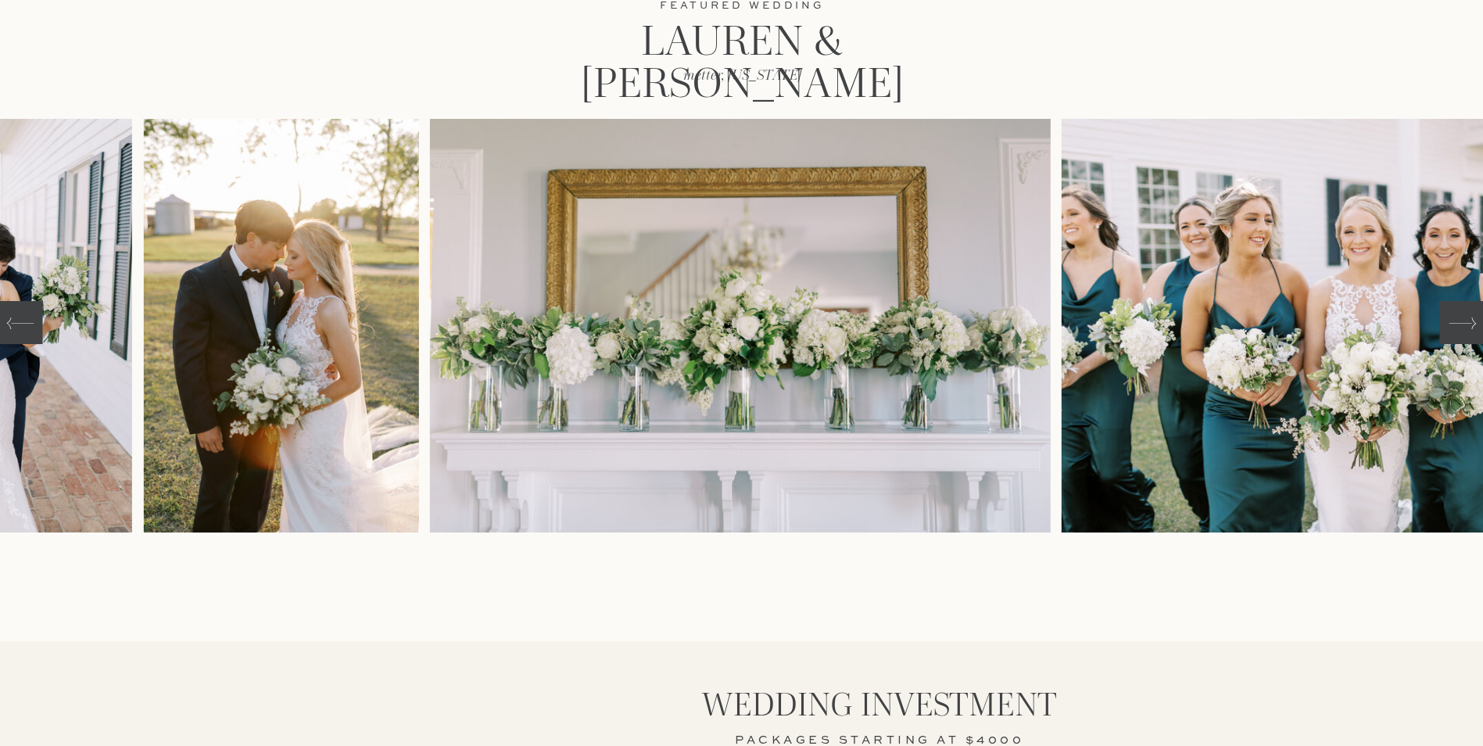
click at [1471, 338] on div at bounding box center [1461, 322] width 45 height 43
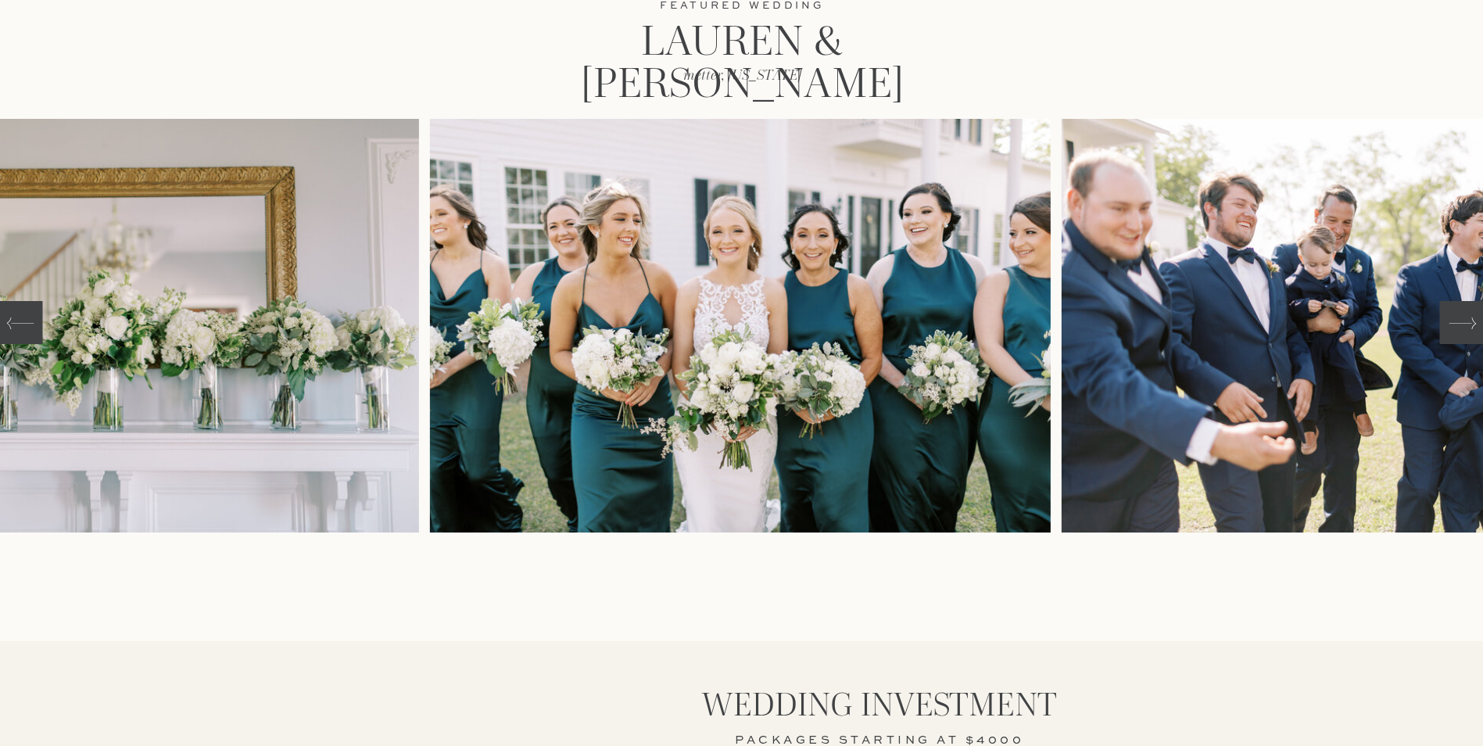
click at [1471, 338] on div at bounding box center [1461, 322] width 45 height 43
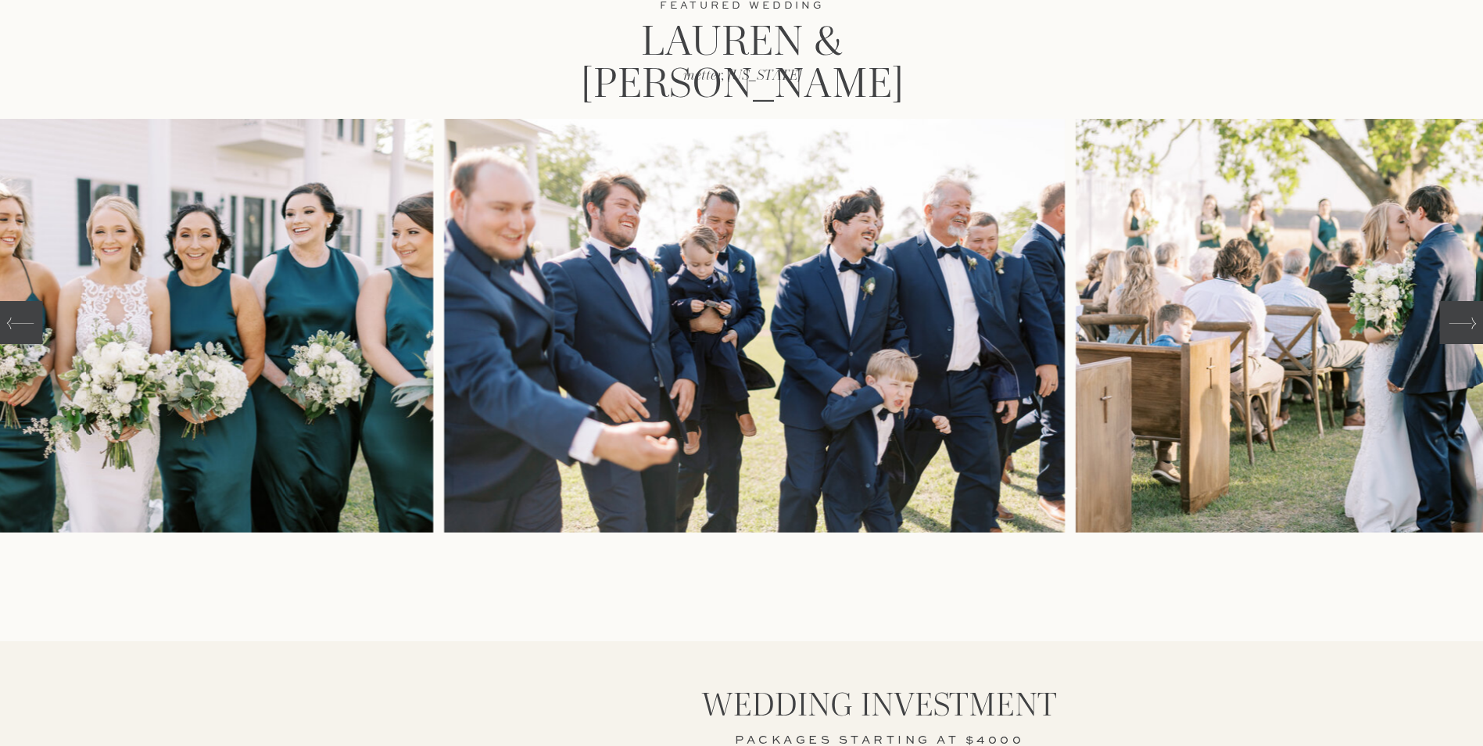
click at [1471, 338] on div at bounding box center [1461, 322] width 45 height 43
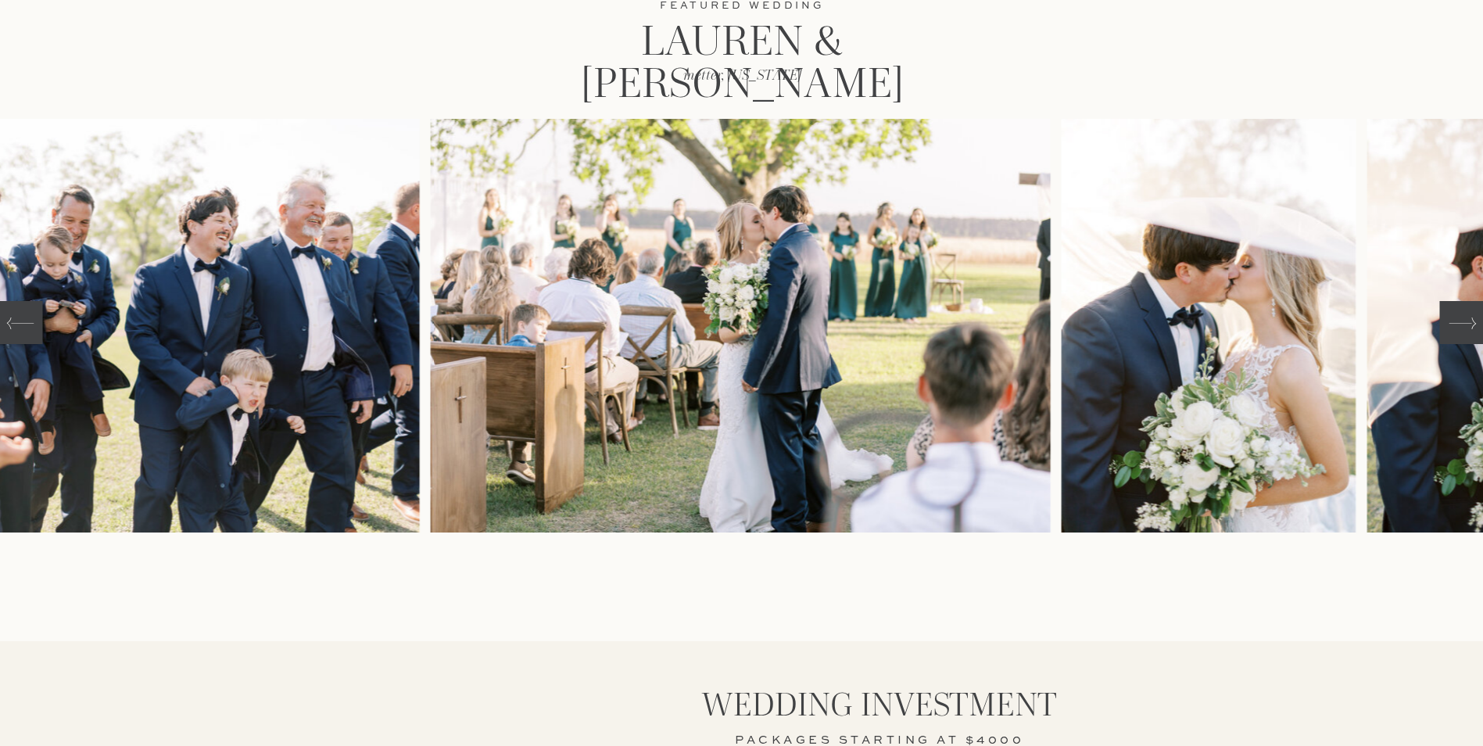
click at [1471, 338] on div at bounding box center [1461, 322] width 45 height 43
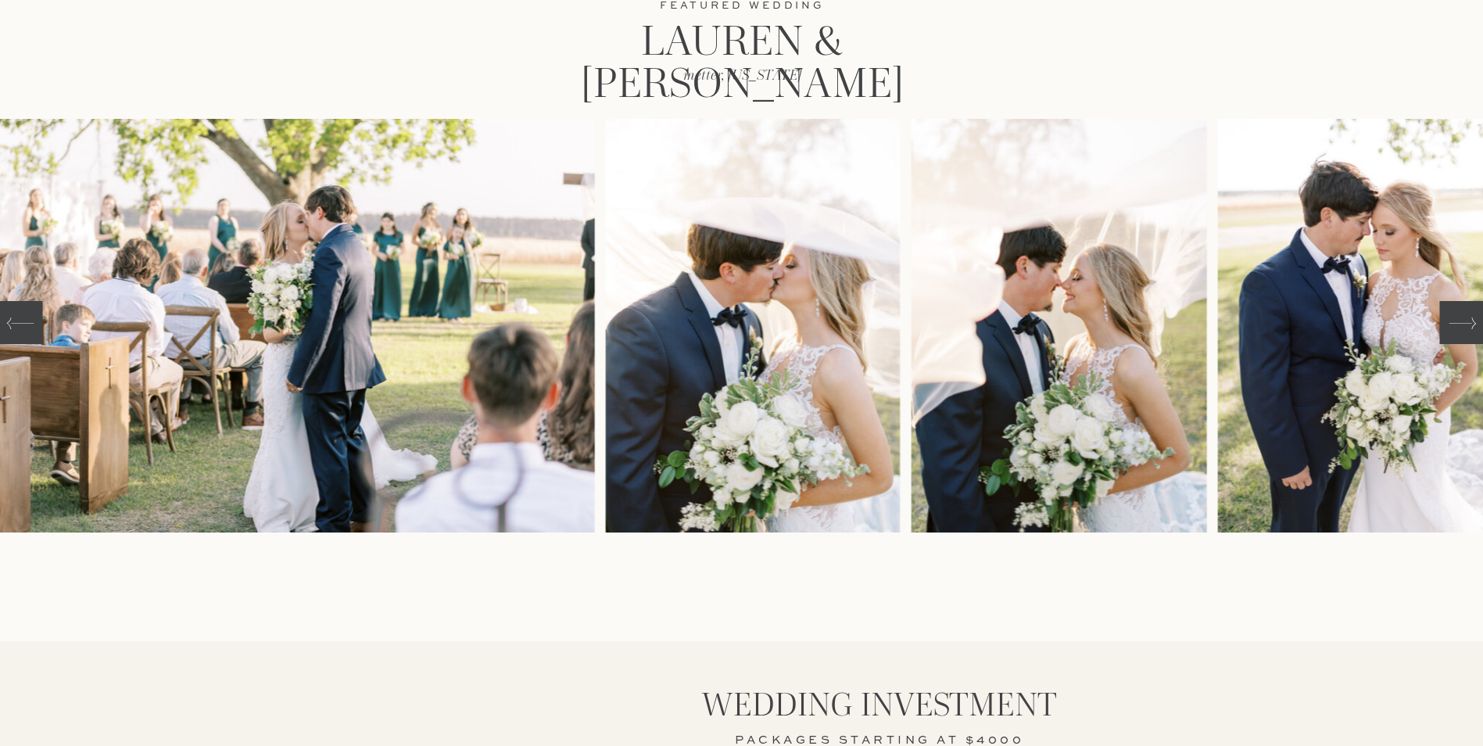
click at [1471, 338] on div at bounding box center [1461, 322] width 45 height 43
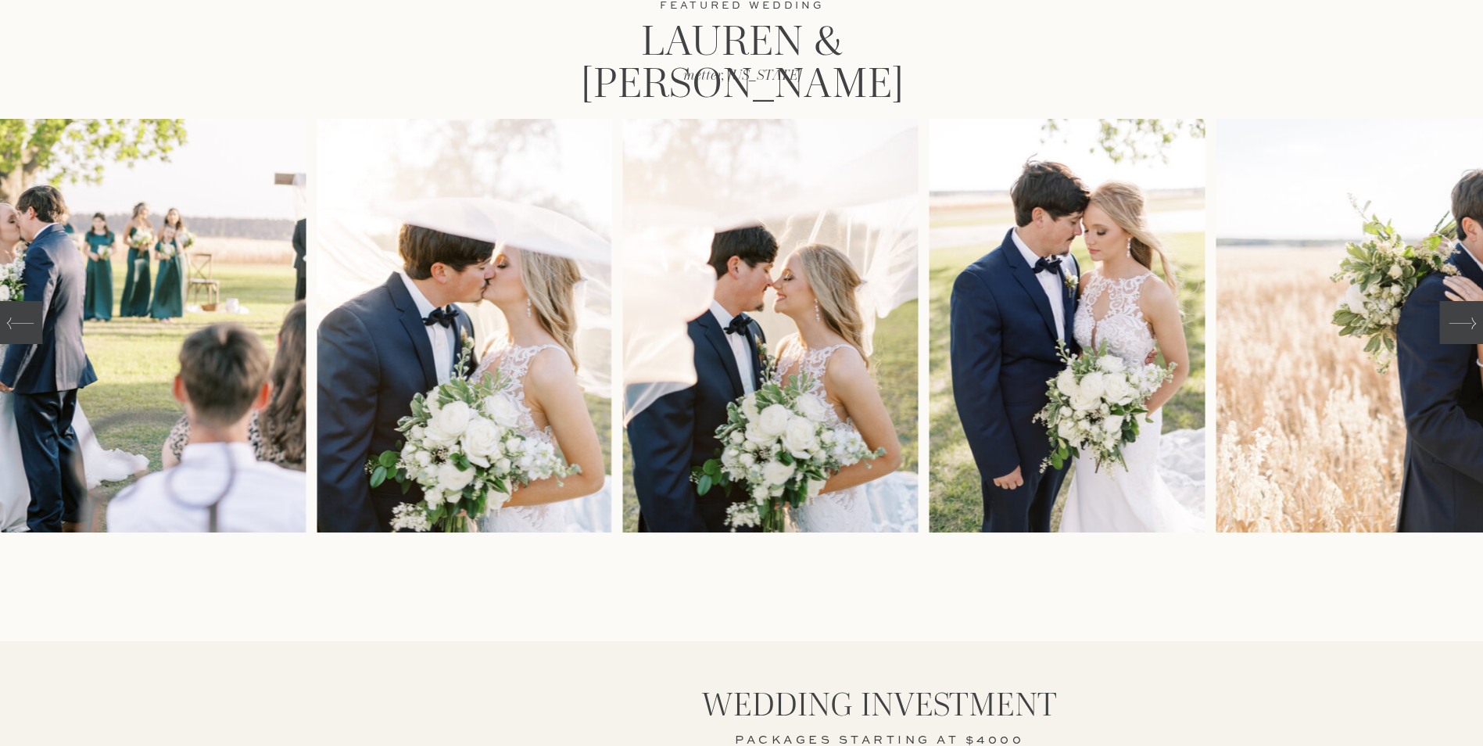
click at [1471, 338] on div at bounding box center [1461, 322] width 45 height 43
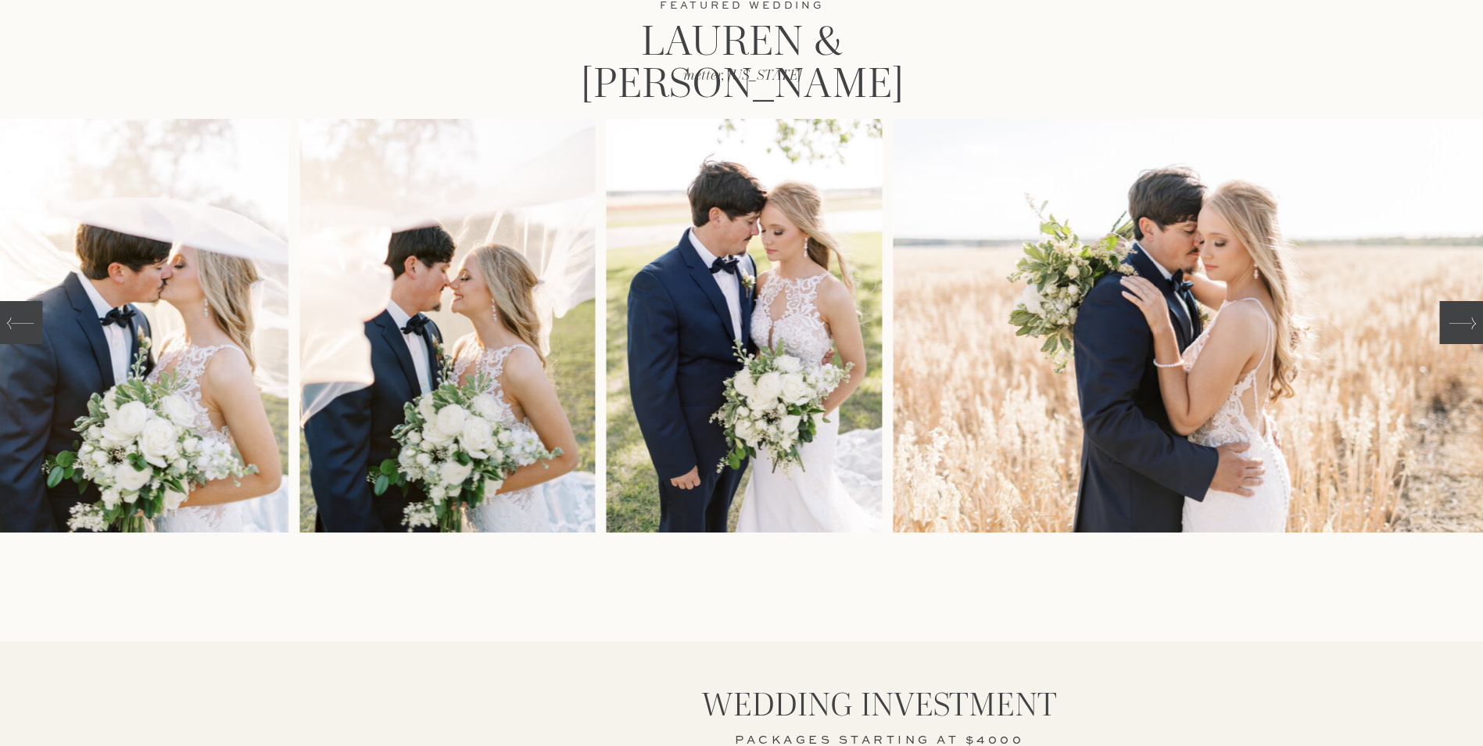
click at [1471, 338] on div at bounding box center [1461, 322] width 45 height 43
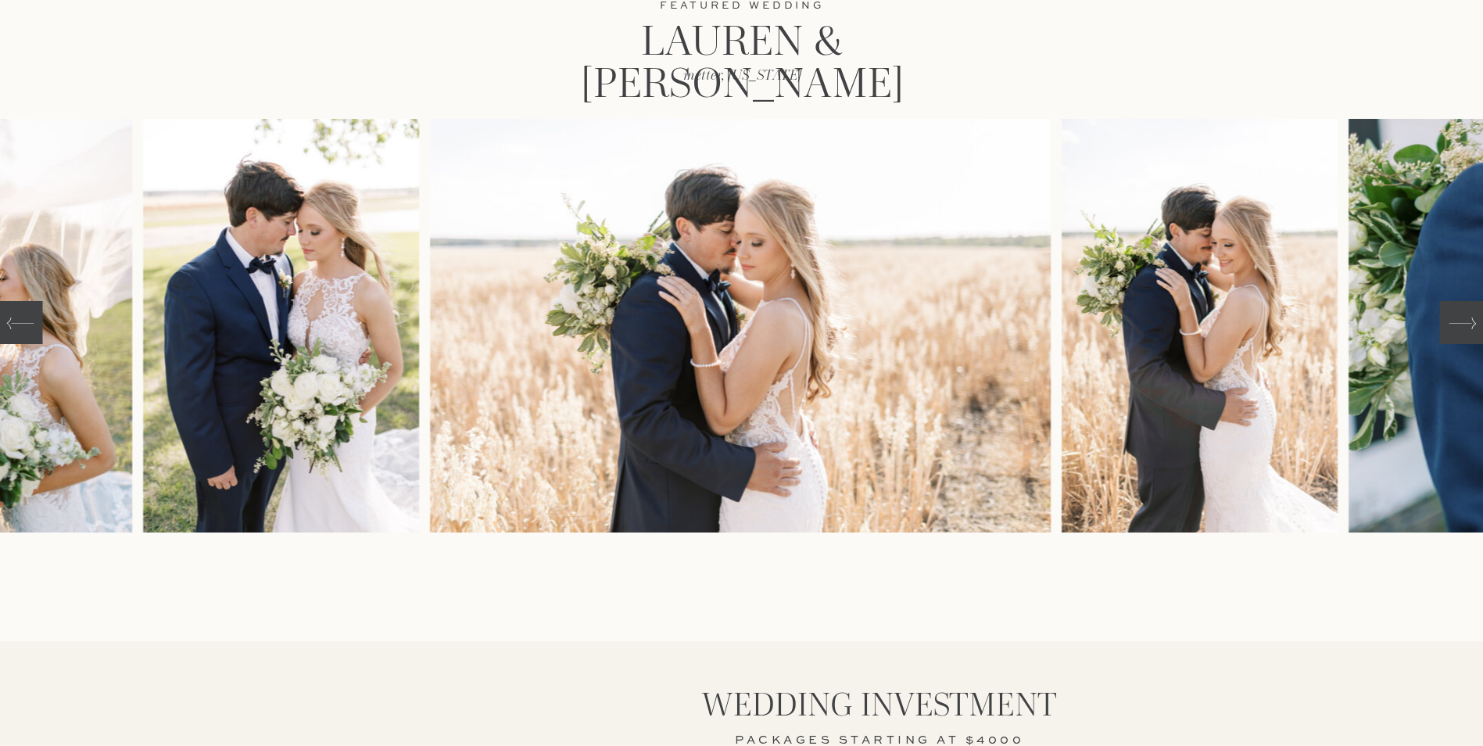
click at [1471, 338] on div at bounding box center [1461, 322] width 45 height 43
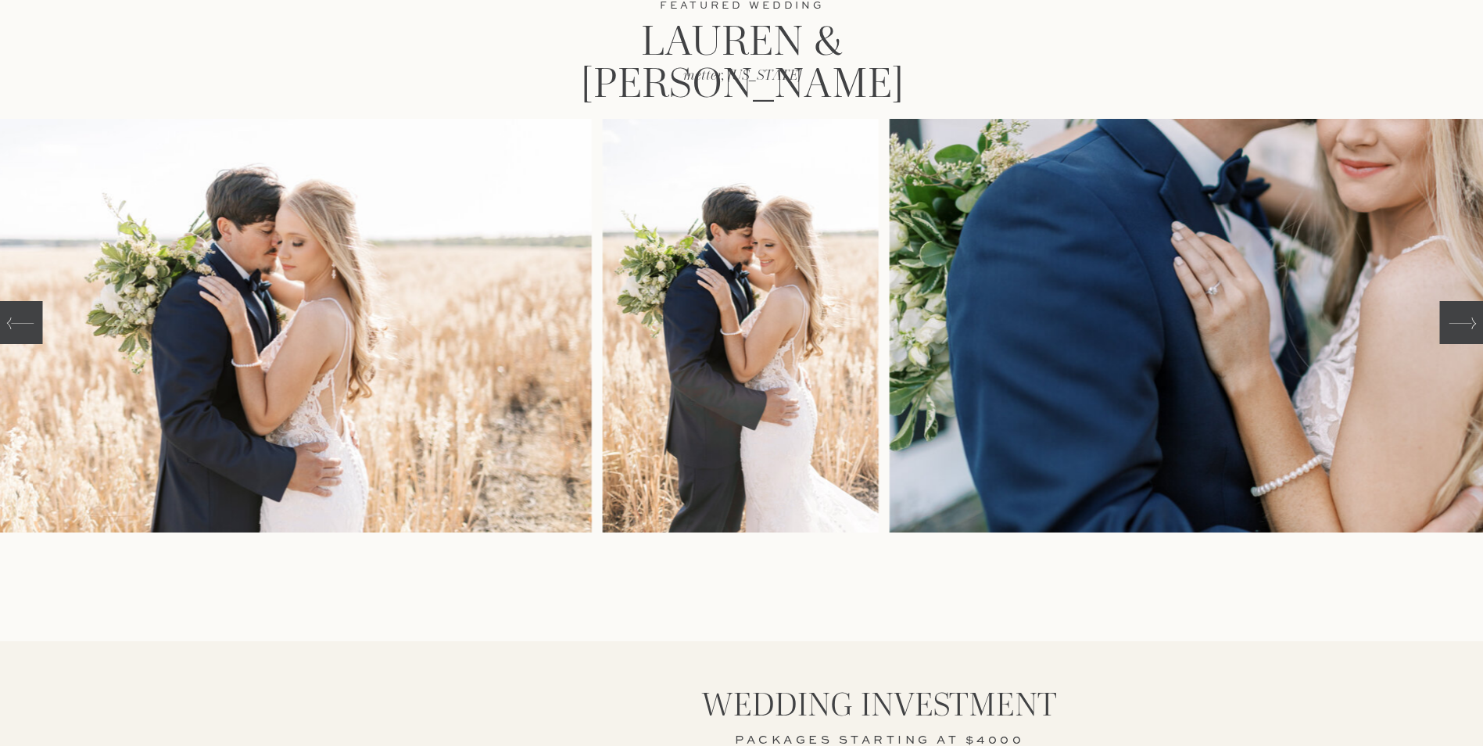
click at [1471, 338] on div at bounding box center [1461, 322] width 45 height 43
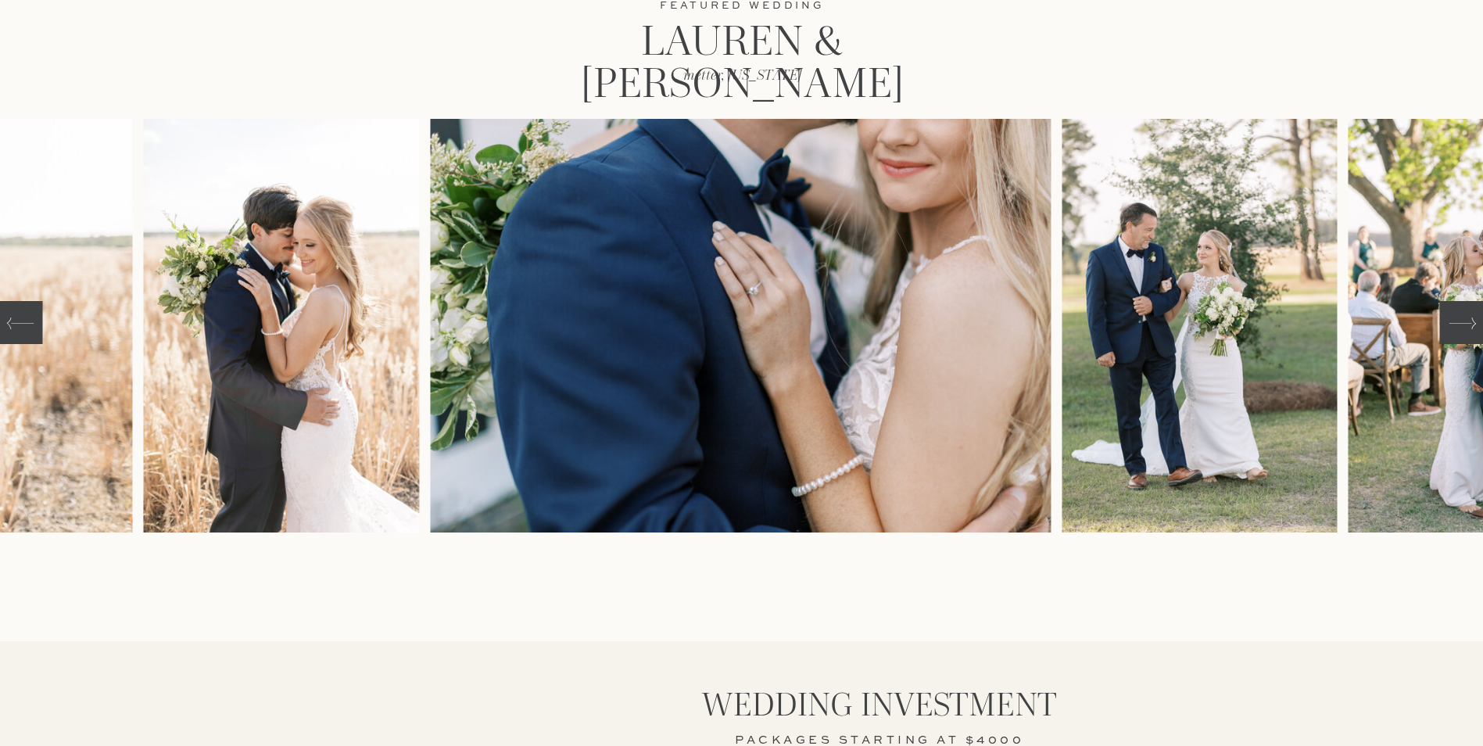
click at [1471, 338] on div at bounding box center [1461, 322] width 45 height 43
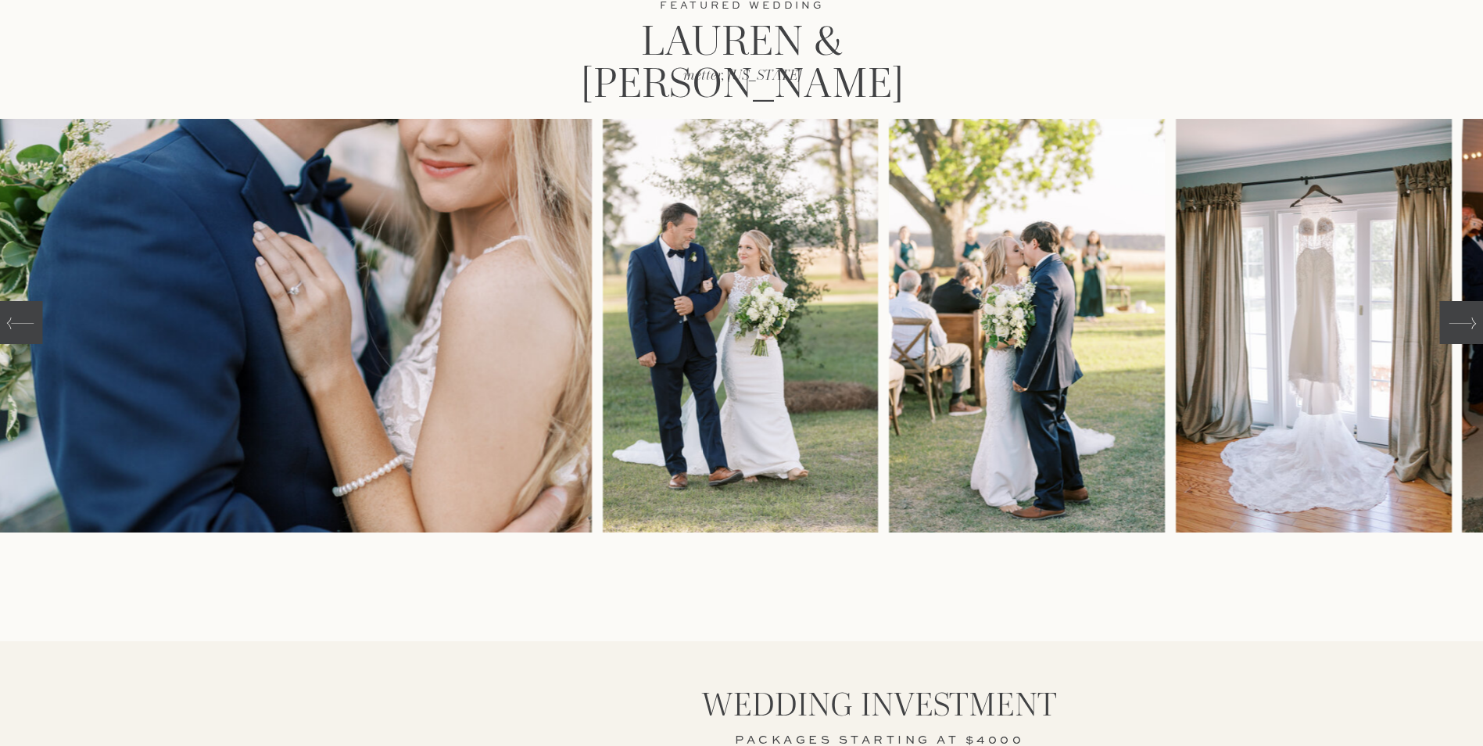
click at [1471, 338] on div at bounding box center [1461, 322] width 45 height 43
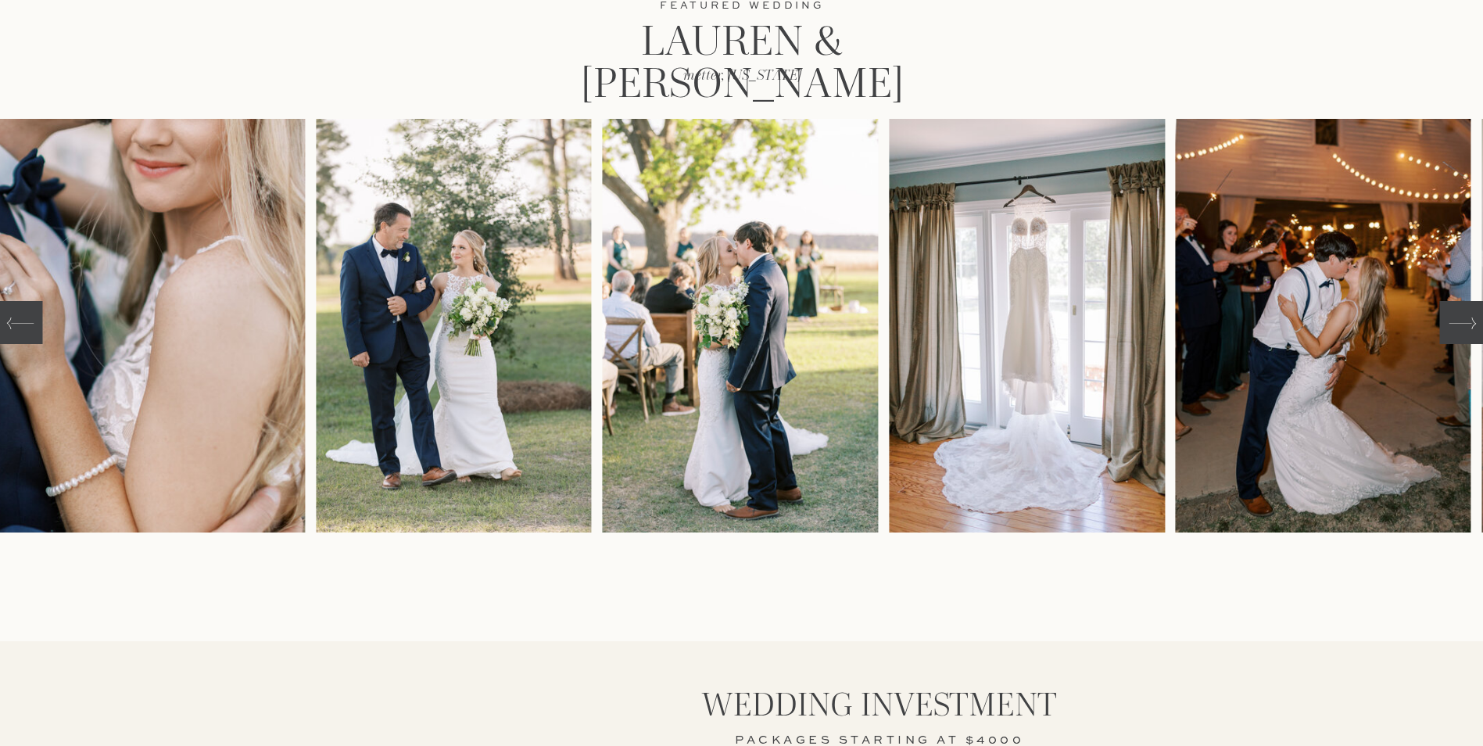
click at [1471, 338] on div at bounding box center [1461, 322] width 45 height 43
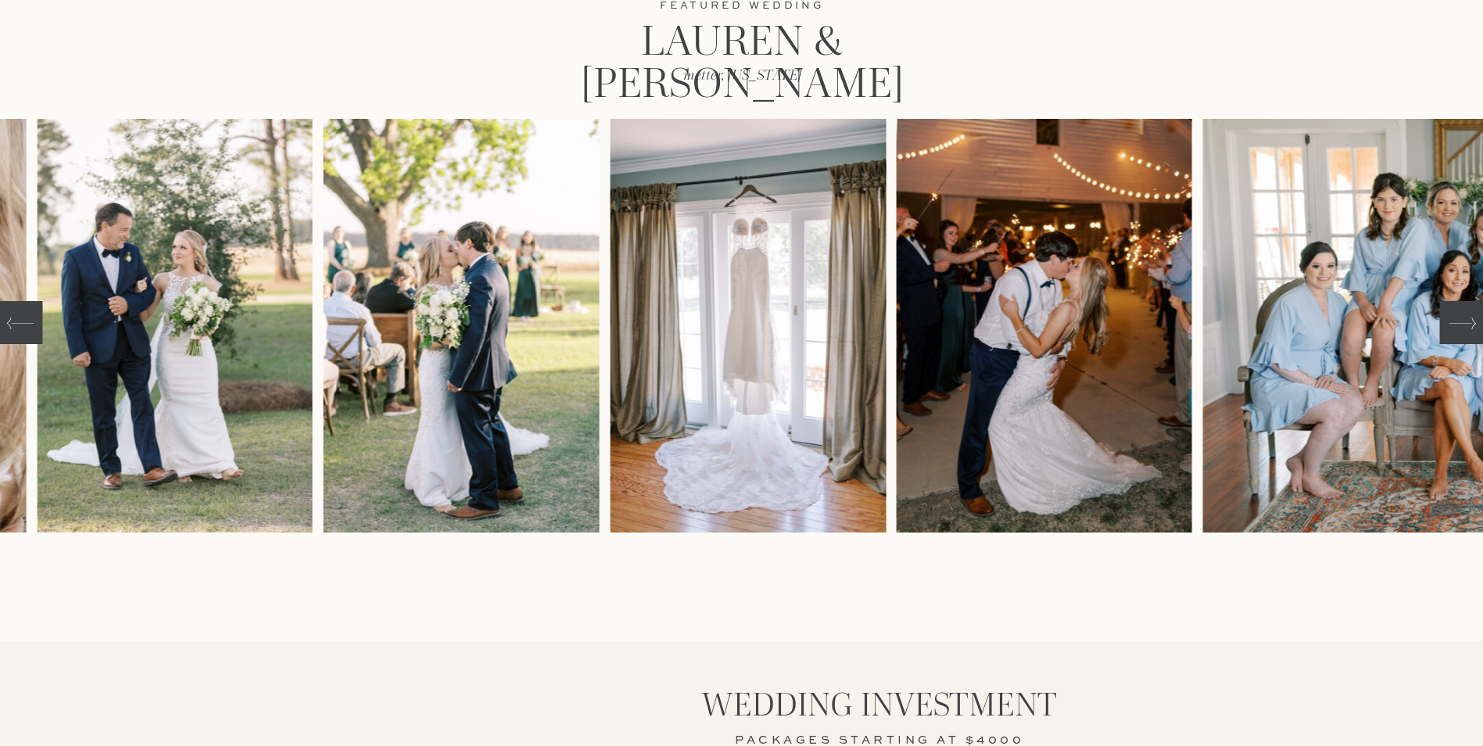
click at [1471, 338] on div at bounding box center [1461, 322] width 45 height 43
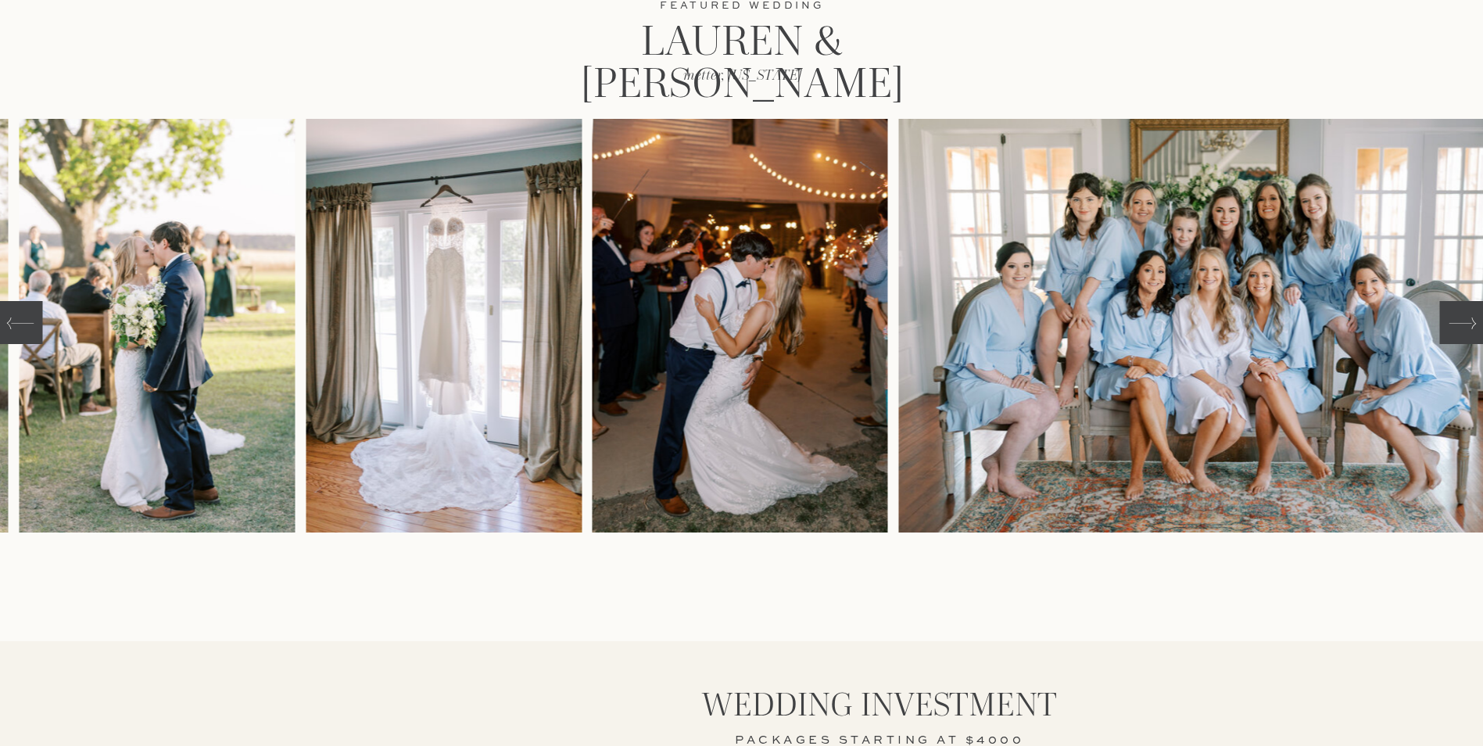
click at [1471, 338] on div at bounding box center [1461, 322] width 45 height 43
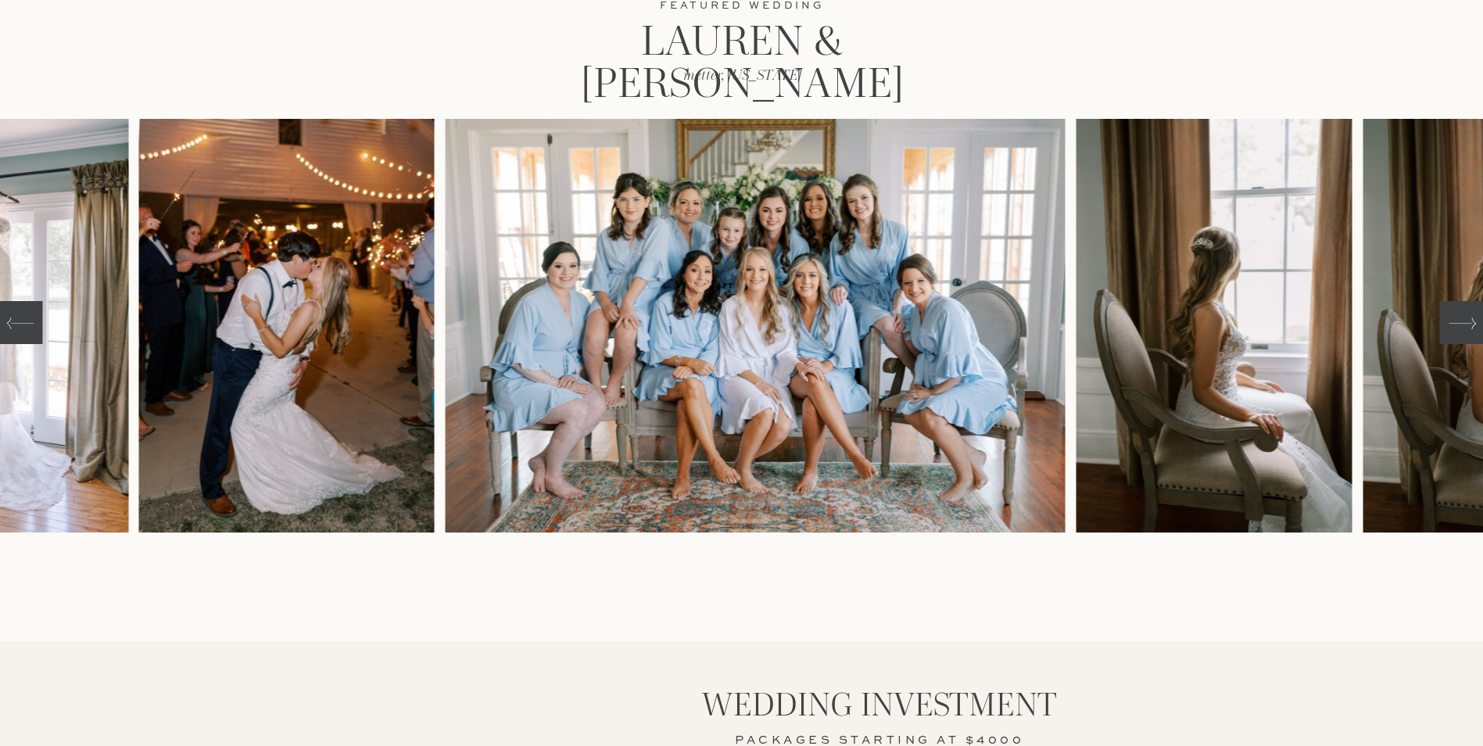
click at [1471, 338] on div at bounding box center [1461, 322] width 45 height 43
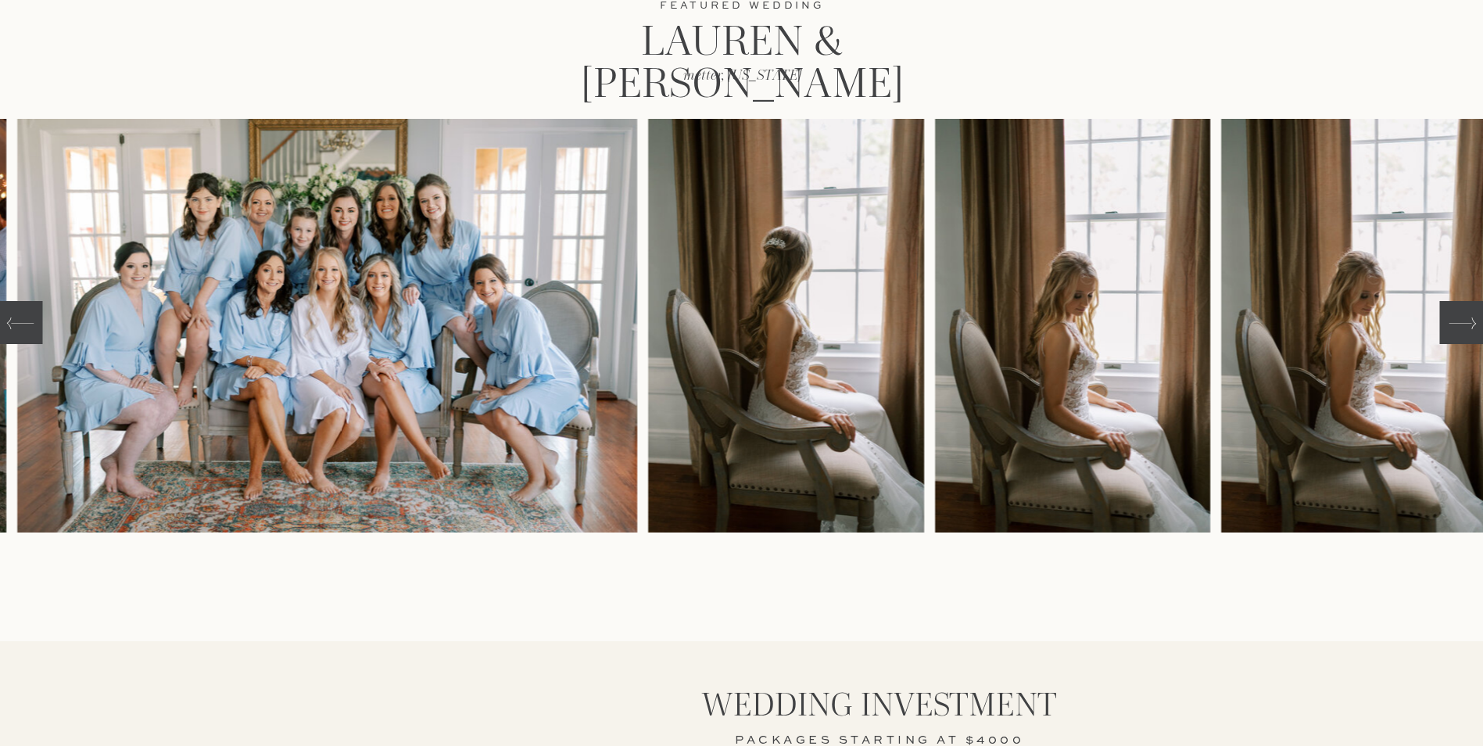
click at [1471, 338] on div at bounding box center [1461, 322] width 45 height 43
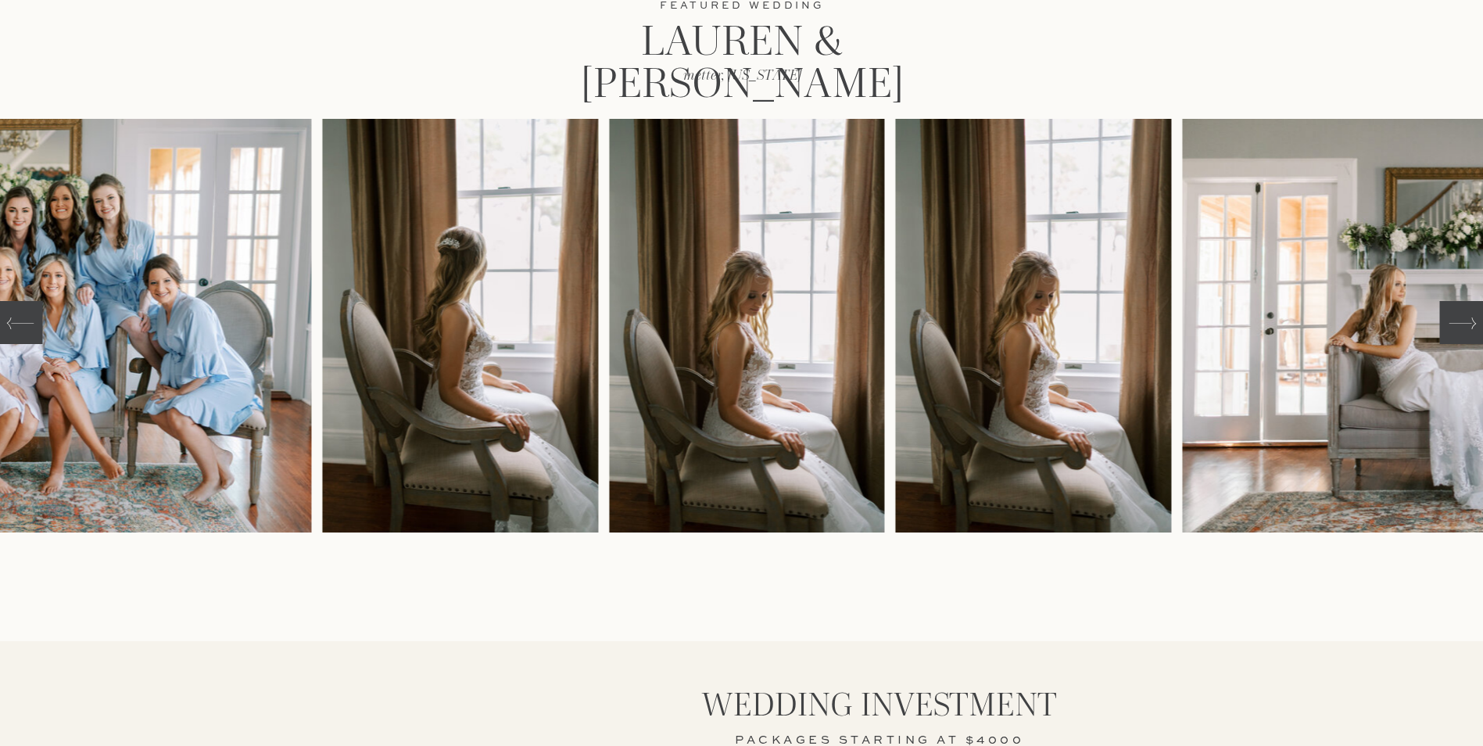
click at [1471, 338] on div at bounding box center [1461, 322] width 45 height 43
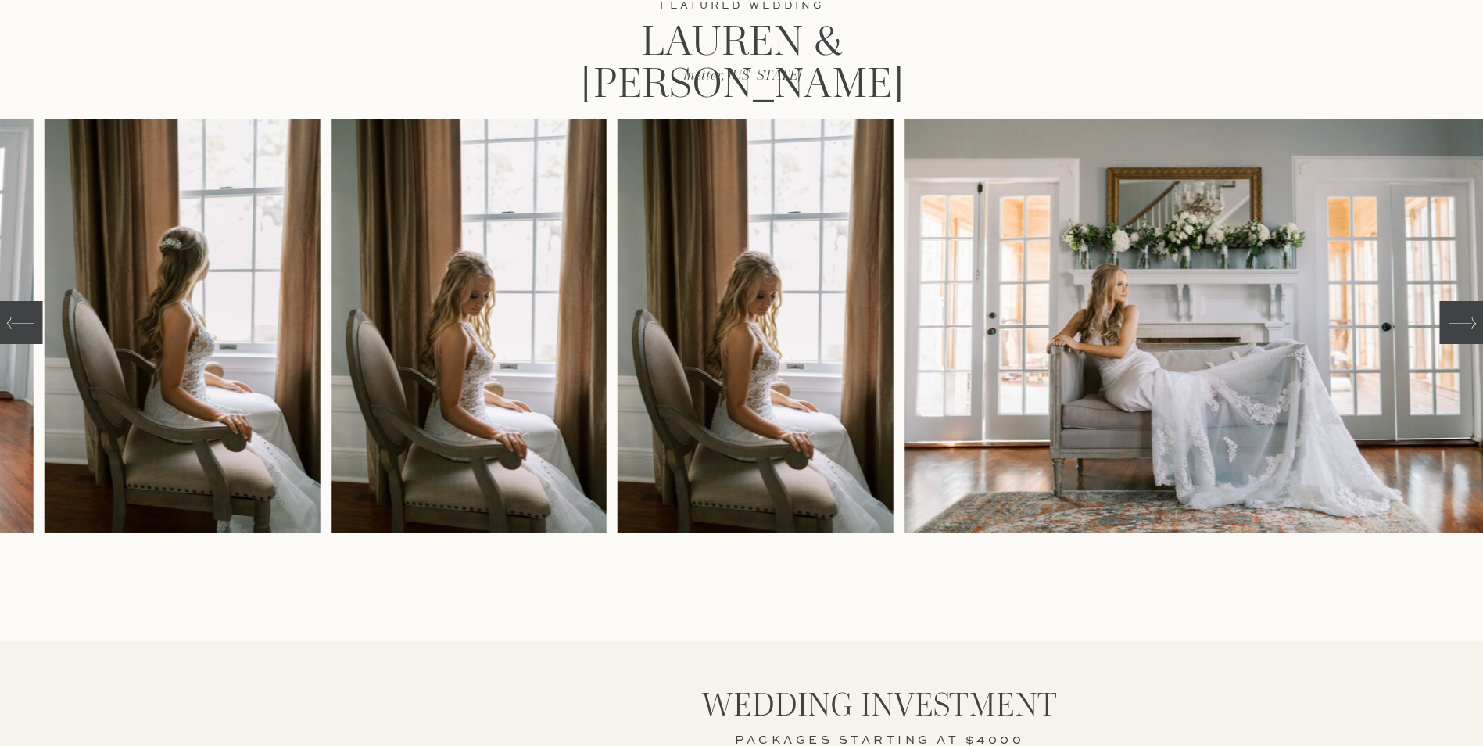
click at [1471, 338] on div at bounding box center [1461, 322] width 45 height 43
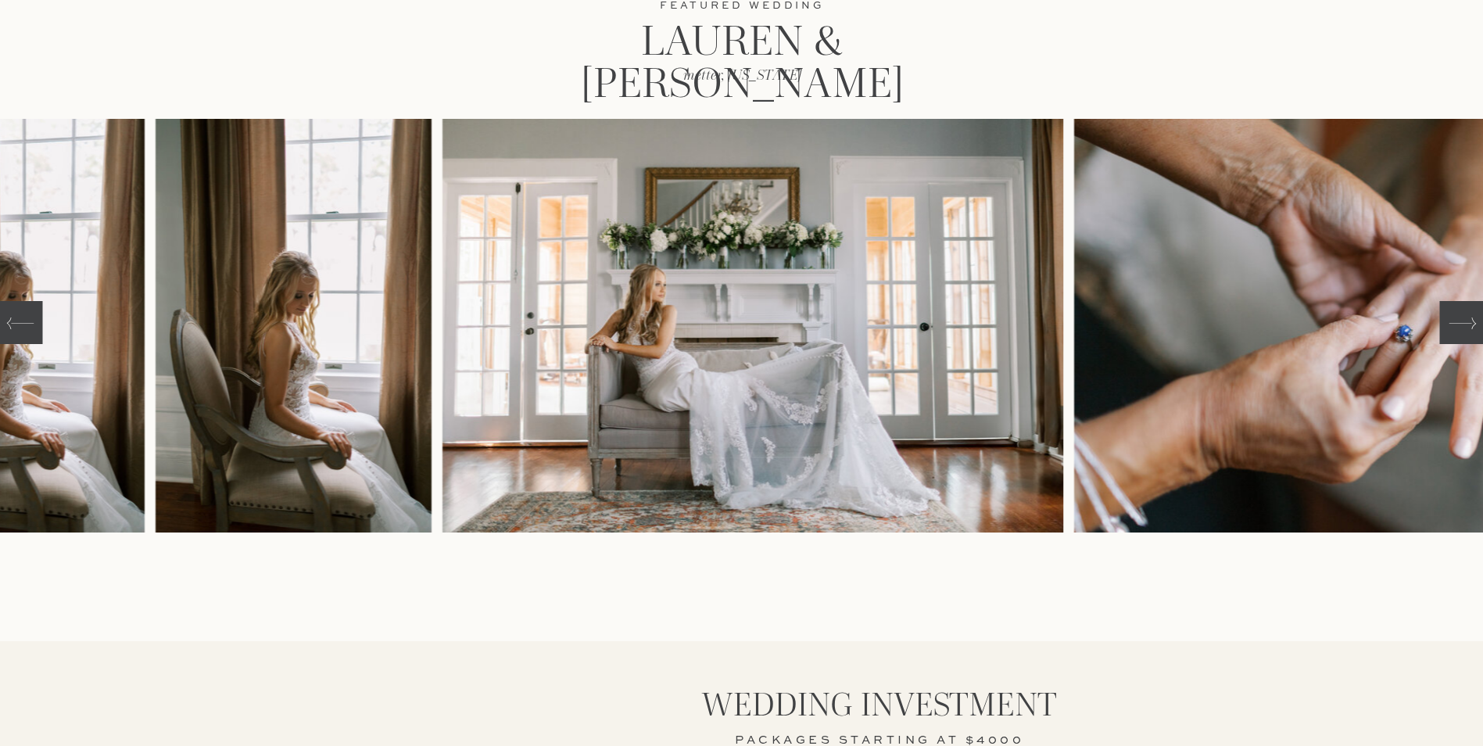
click at [1471, 338] on div at bounding box center [1461, 322] width 45 height 43
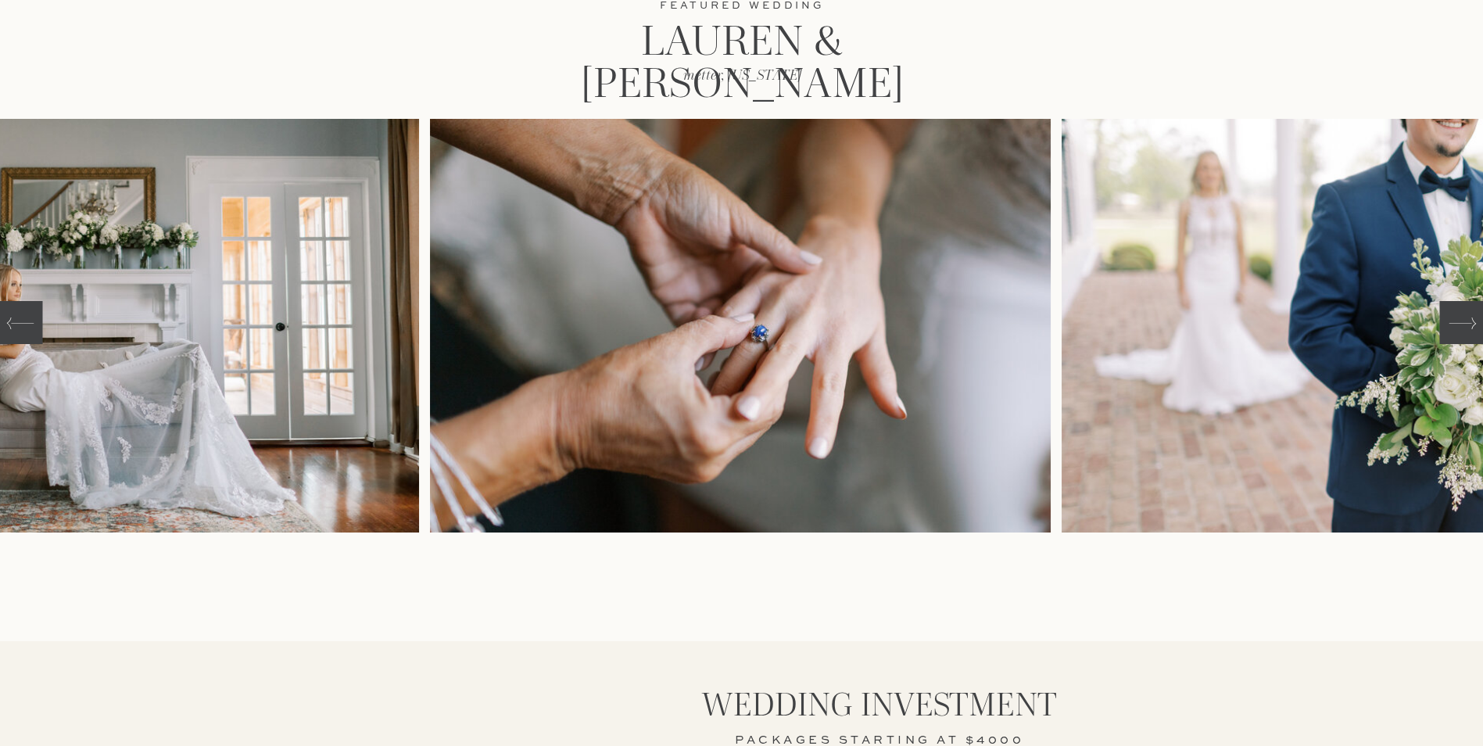
click at [1471, 338] on div at bounding box center [1461, 322] width 45 height 43
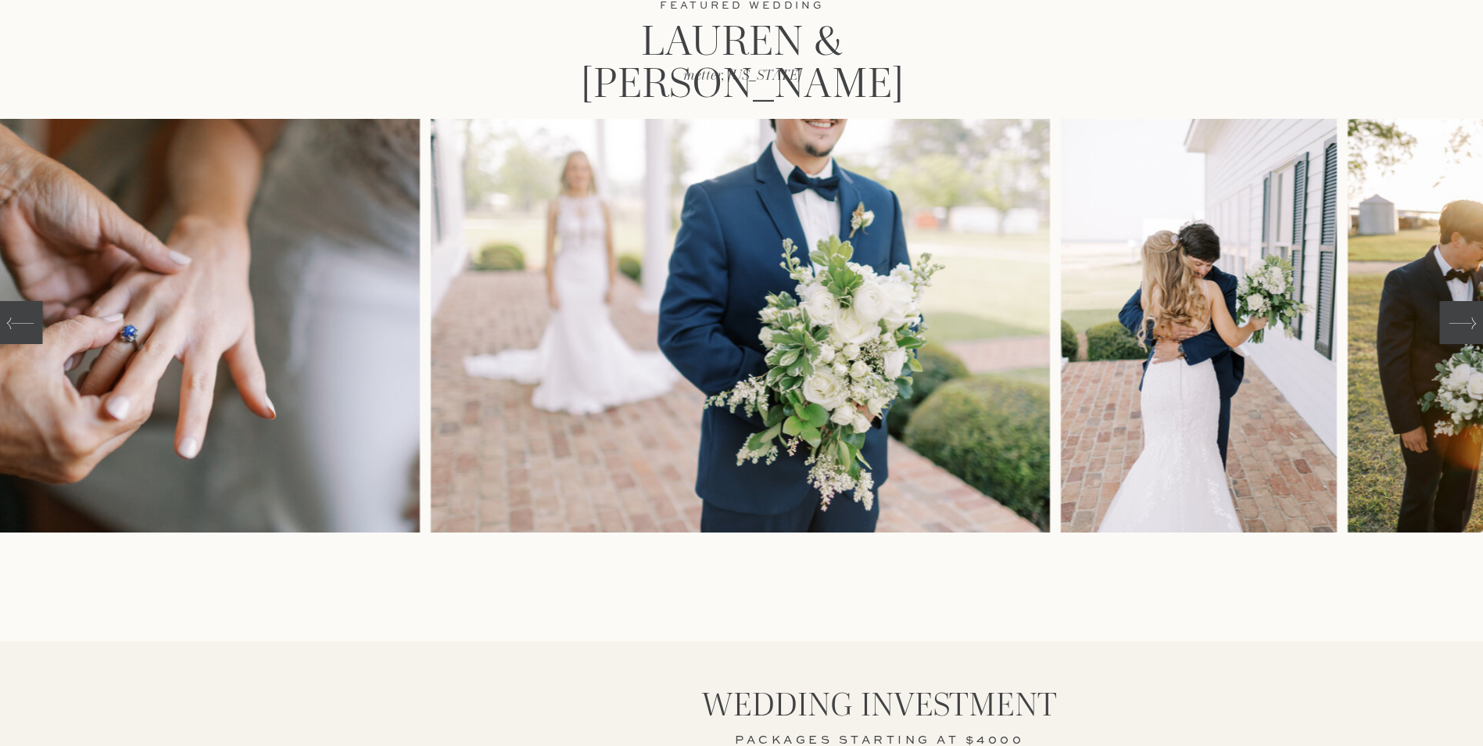
click at [1471, 338] on div at bounding box center [1461, 322] width 45 height 43
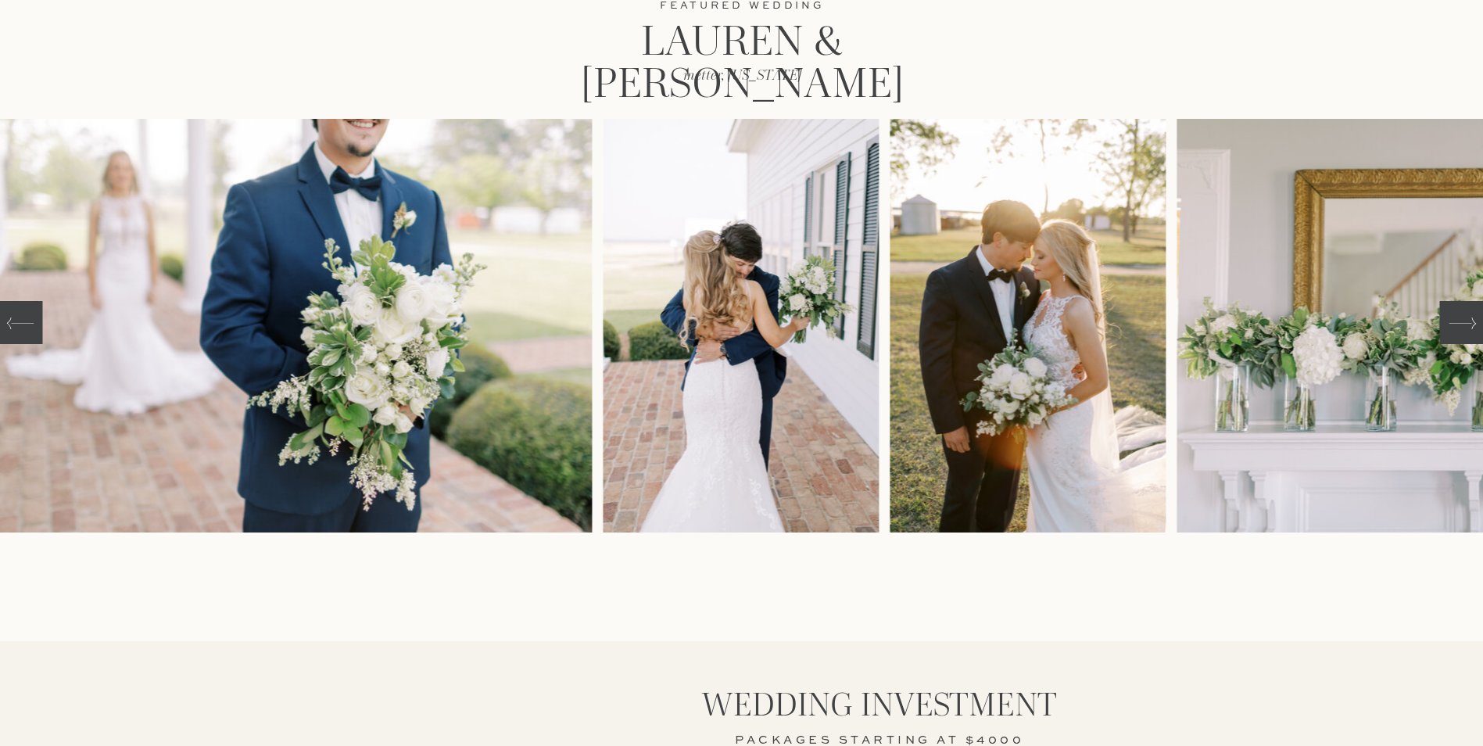
click at [1471, 338] on div at bounding box center [1461, 322] width 45 height 43
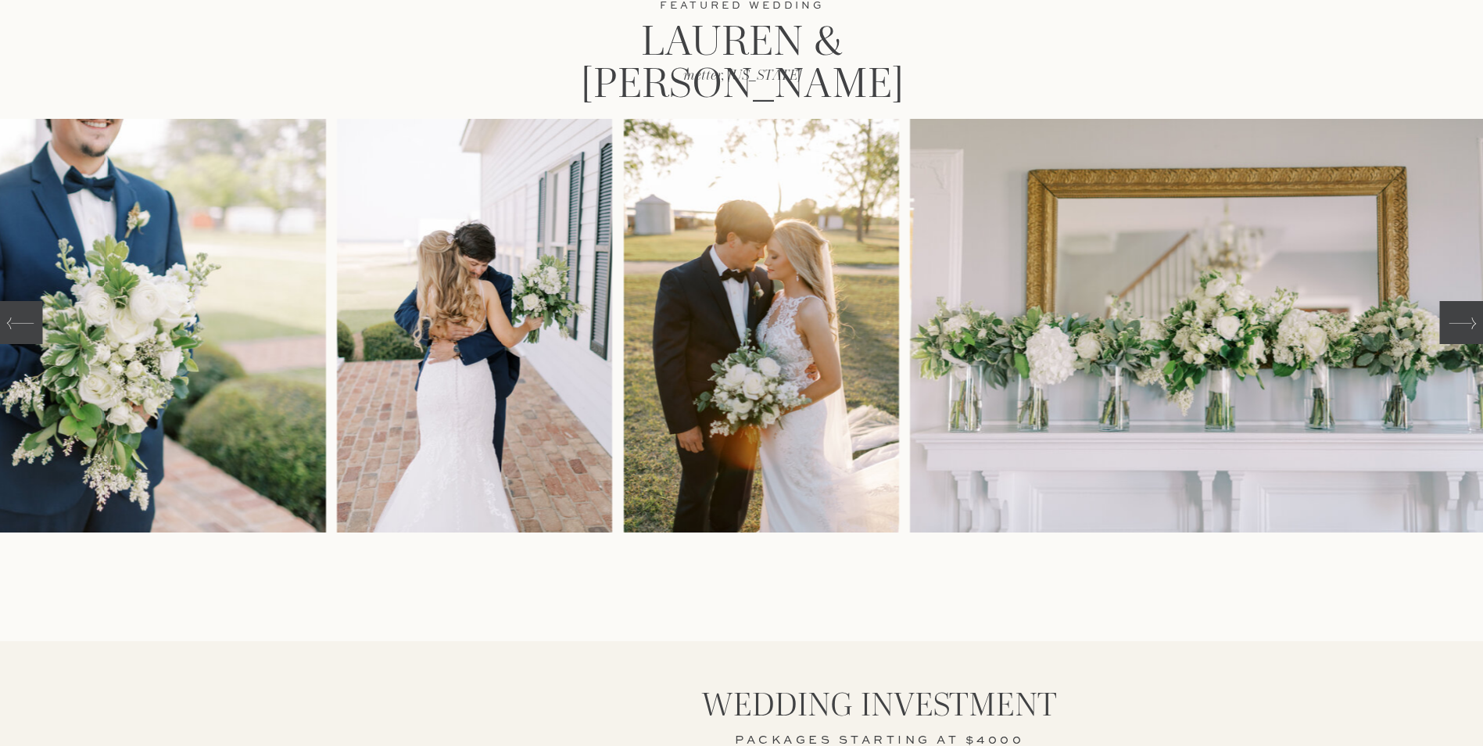
click at [1471, 338] on div at bounding box center [1461, 322] width 45 height 43
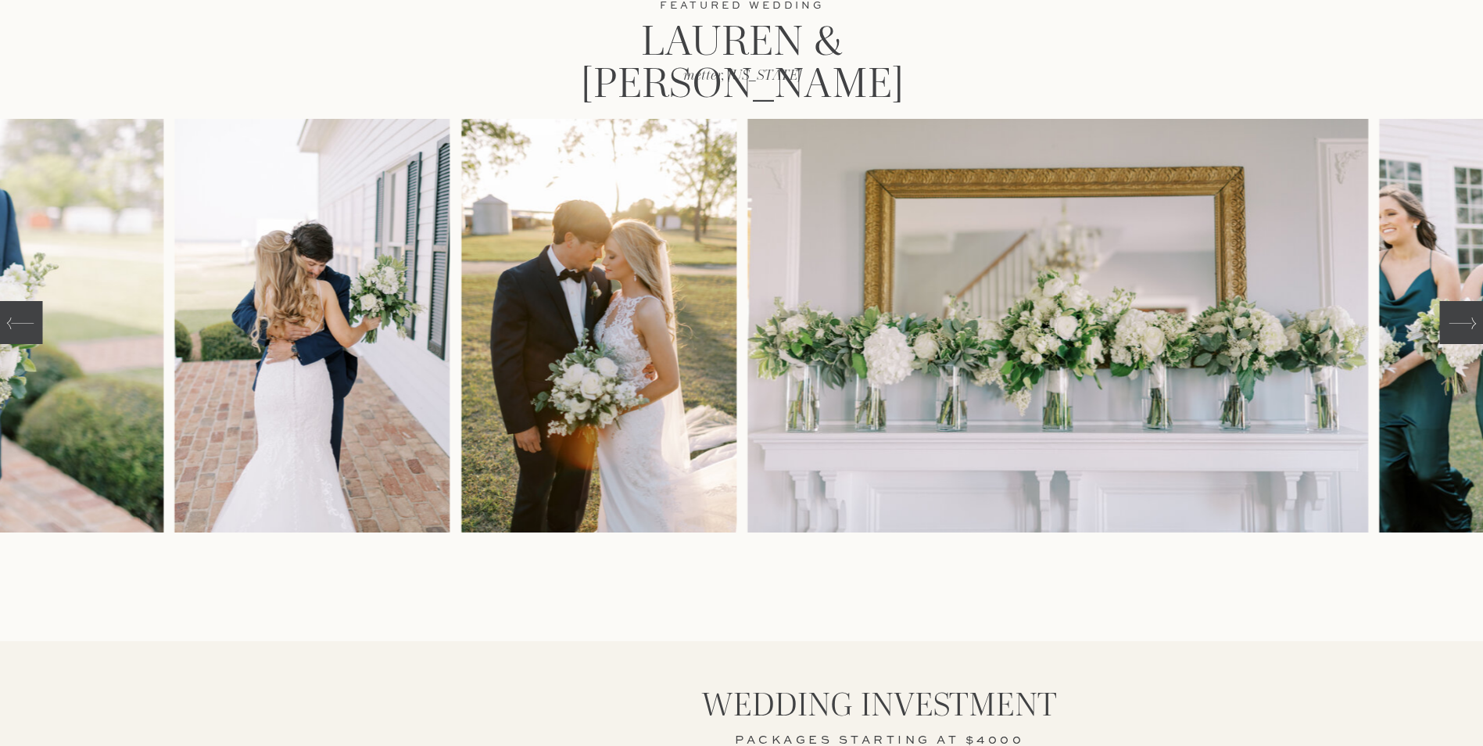
click at [1471, 338] on div at bounding box center [1461, 322] width 45 height 43
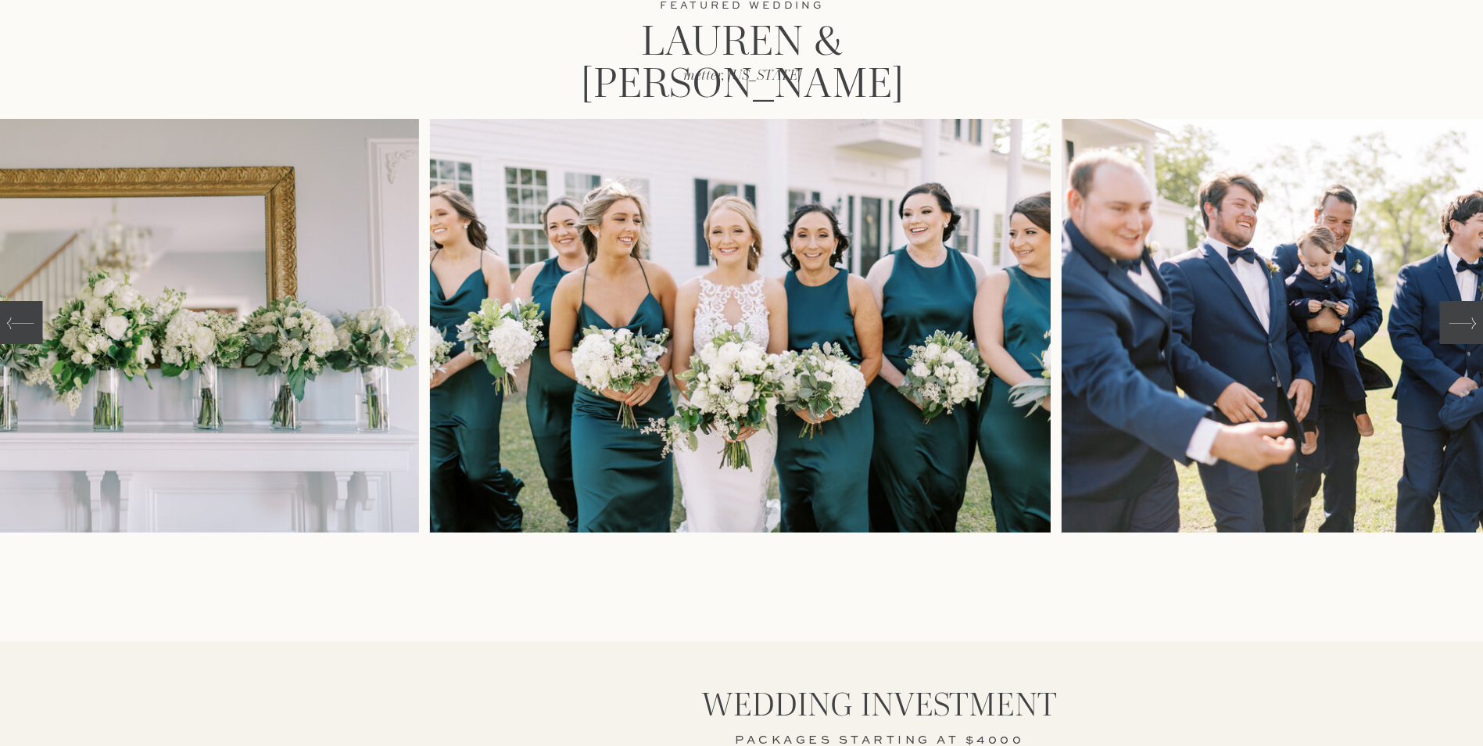
click at [1471, 338] on div at bounding box center [1461, 322] width 45 height 43
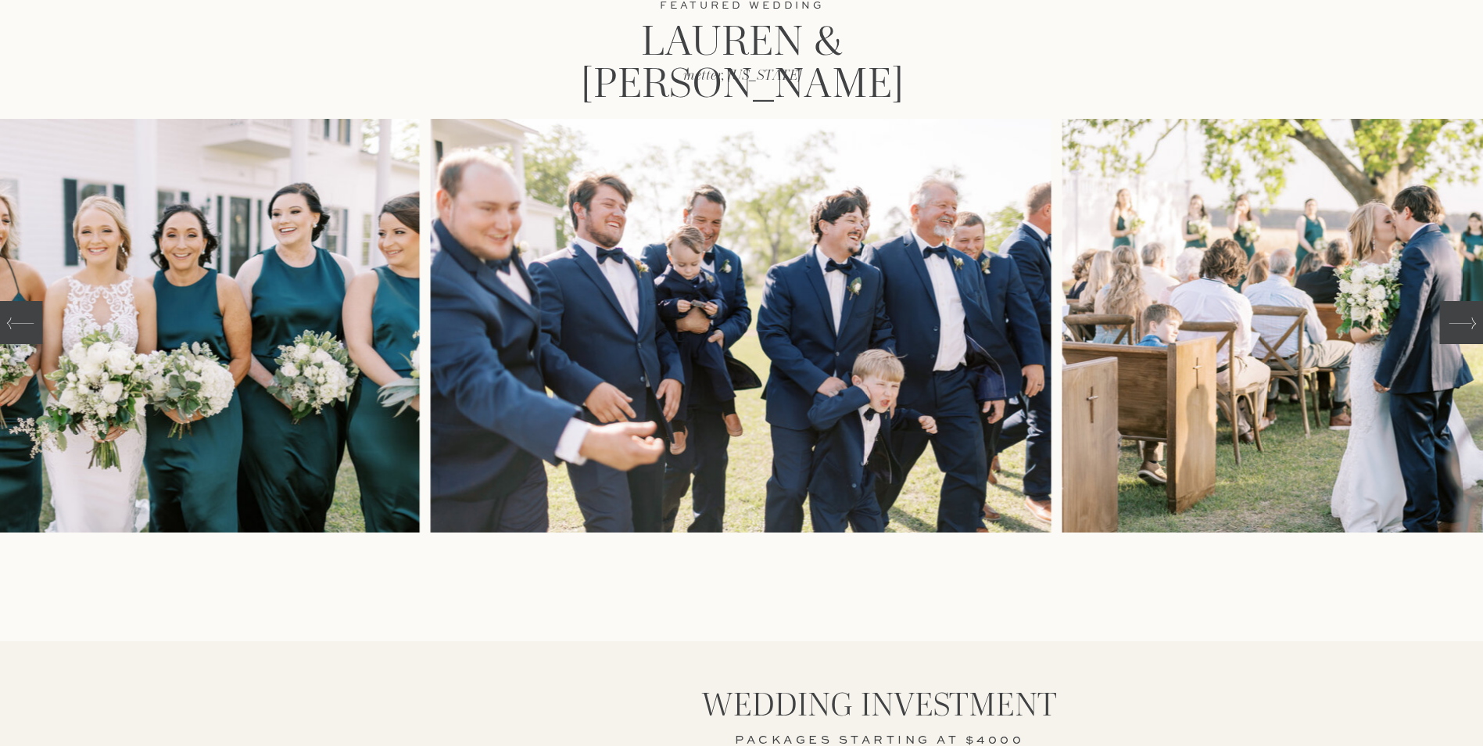
click at [1471, 338] on div at bounding box center [1461, 322] width 45 height 43
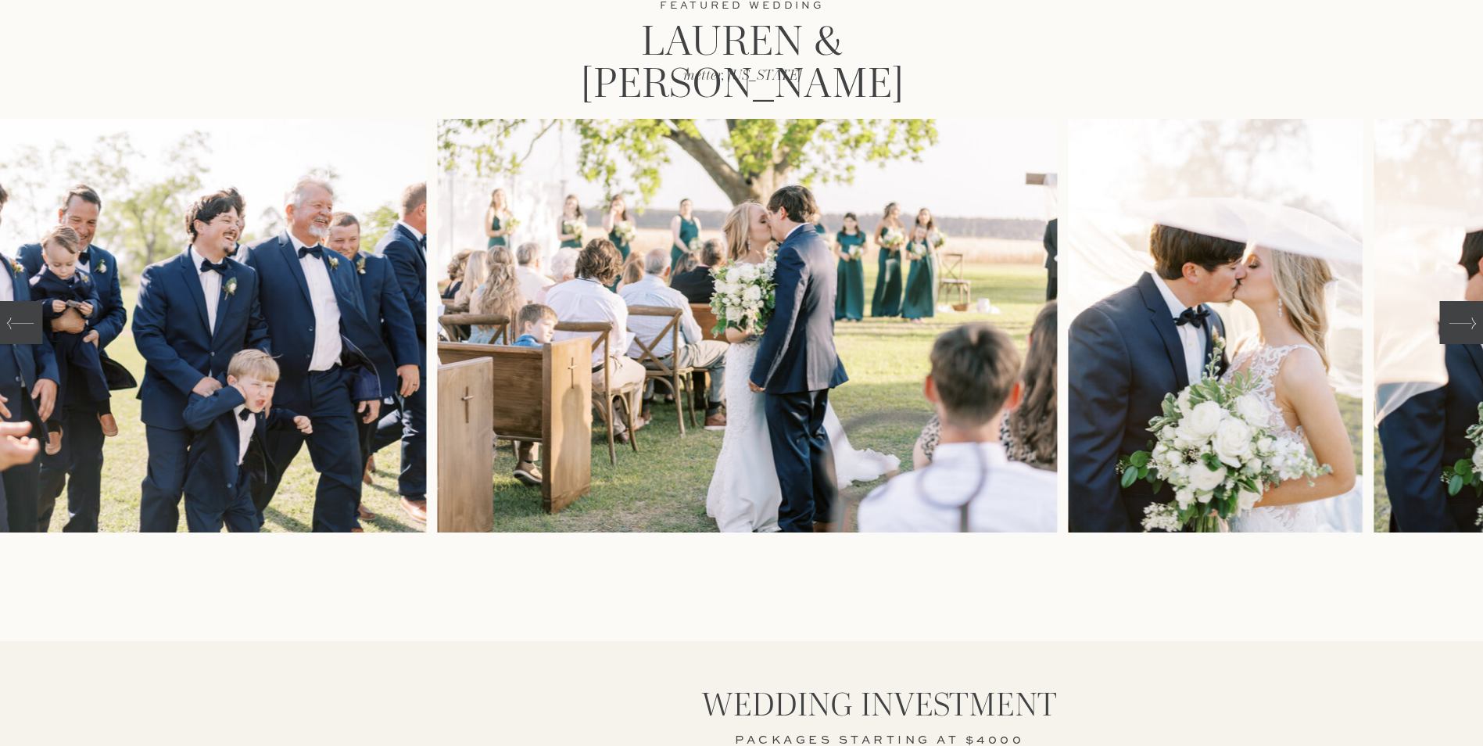
click at [1471, 338] on div at bounding box center [1461, 322] width 45 height 43
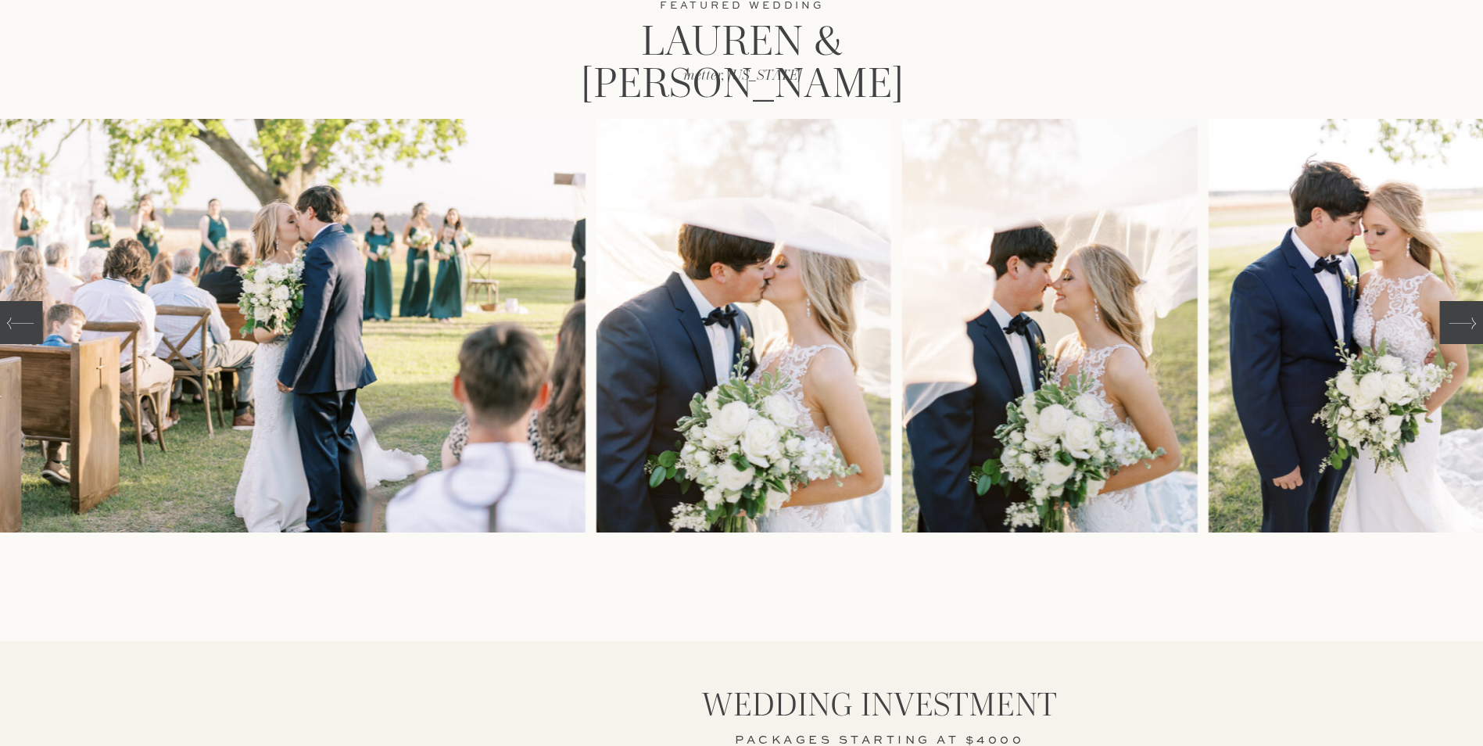
click at [1471, 338] on div at bounding box center [1461, 322] width 45 height 43
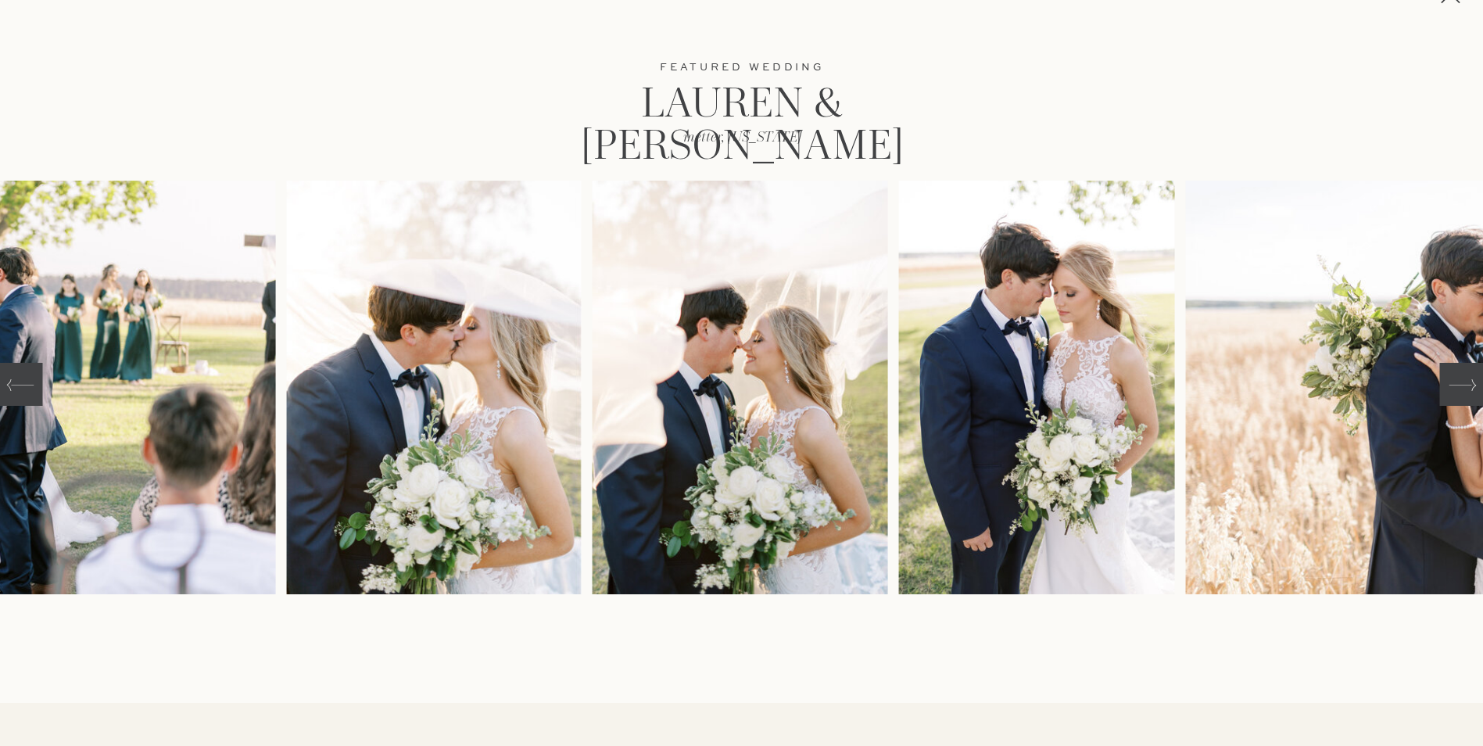
scroll to position [78, 0]
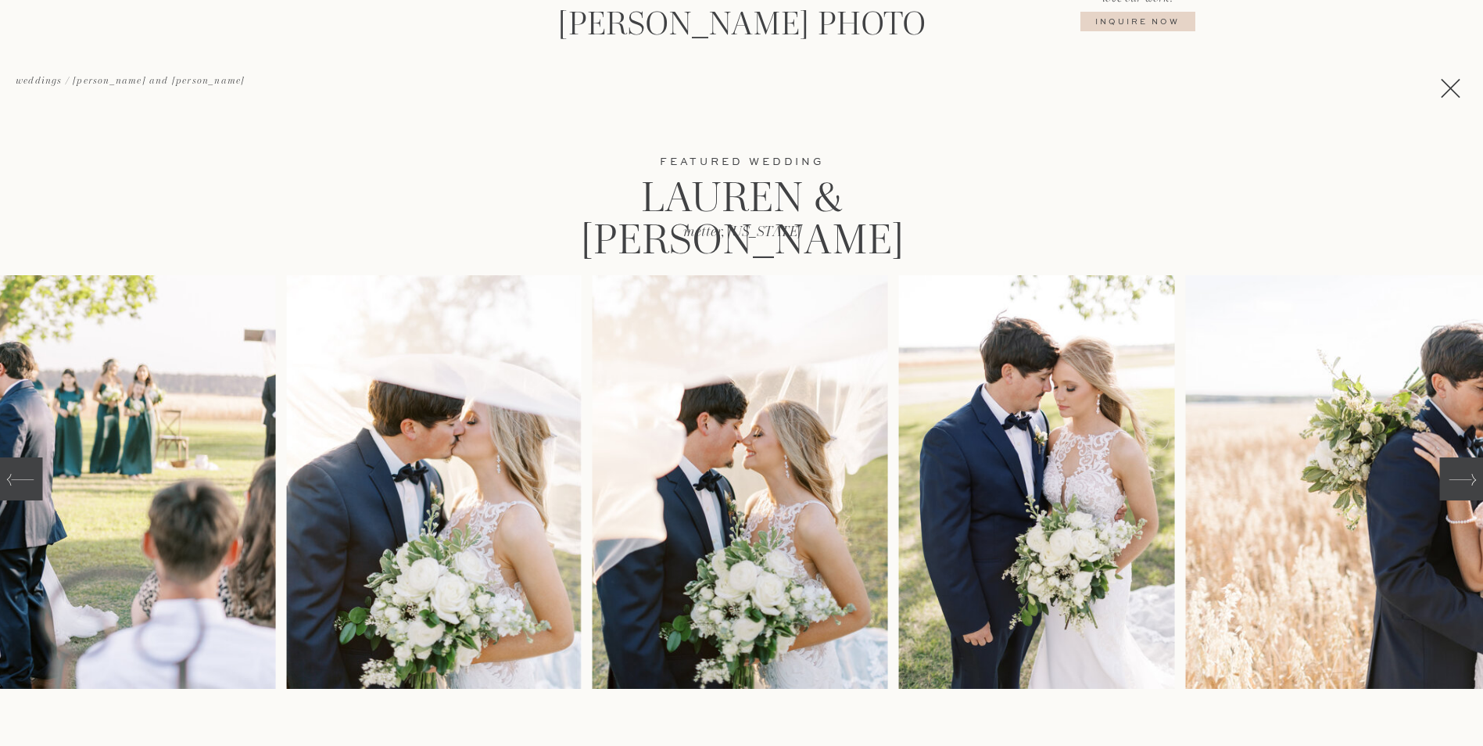
click at [1453, 83] on icon at bounding box center [1450, 88] width 33 height 33
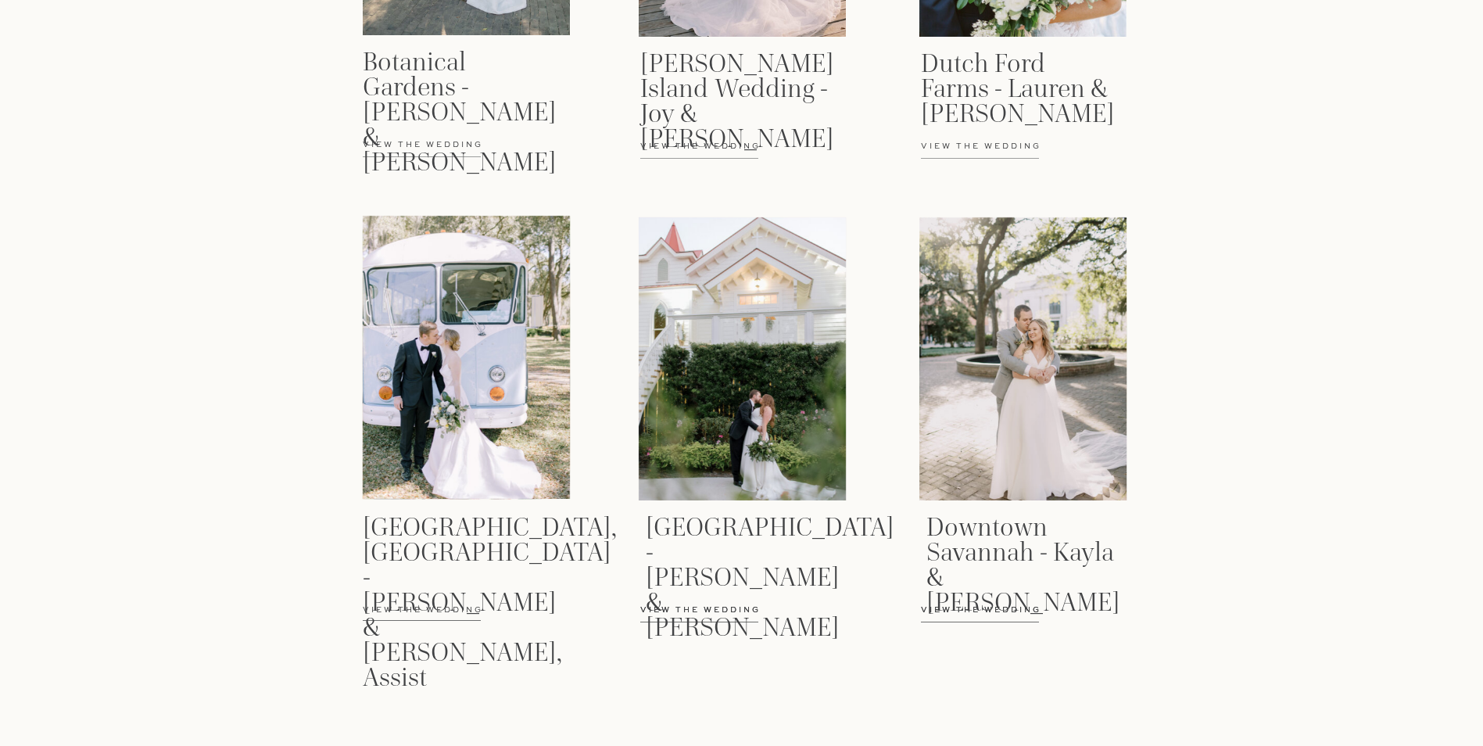
scroll to position [2689, 0]
click at [701, 608] on p "View the wedding" at bounding box center [723, 617] width 166 height 28
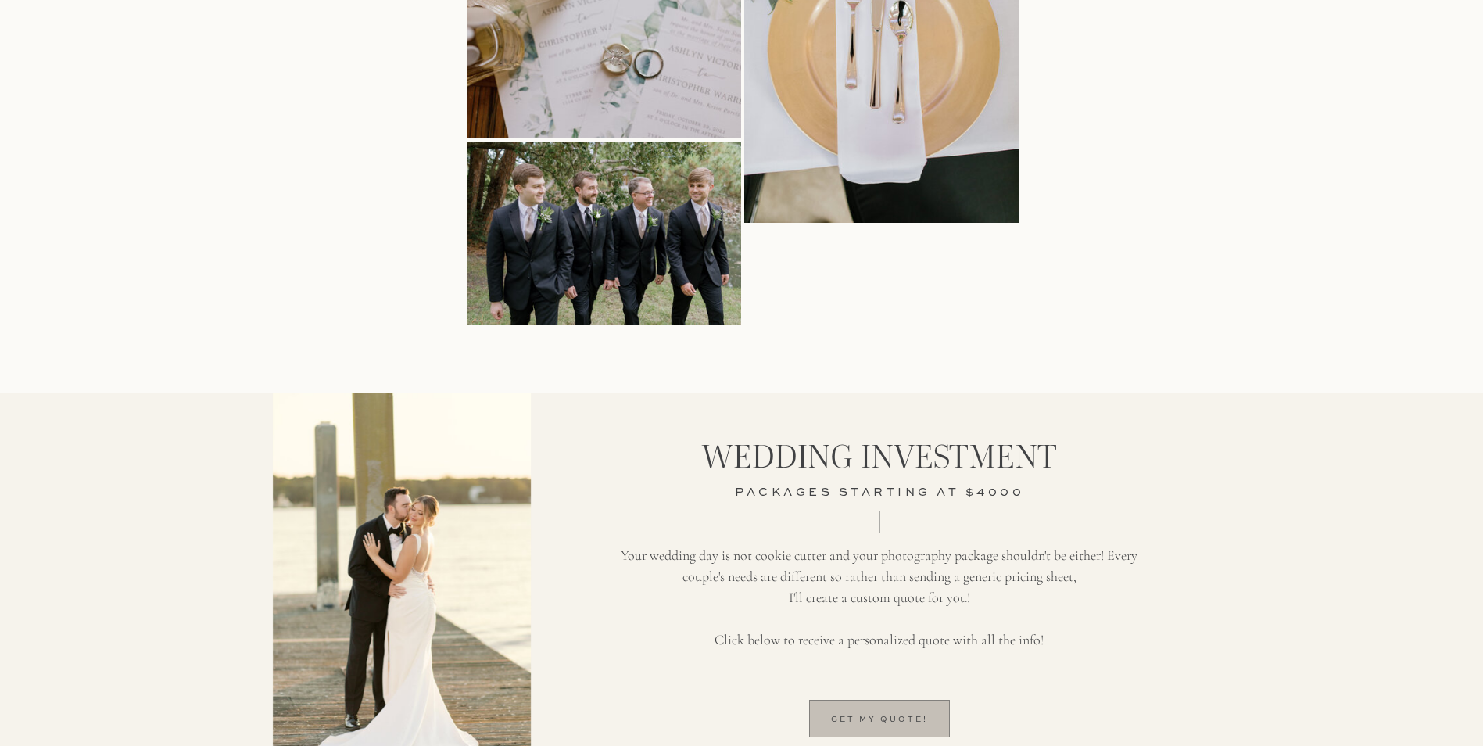
scroll to position [3048, 0]
